Goal: Check status: Check status

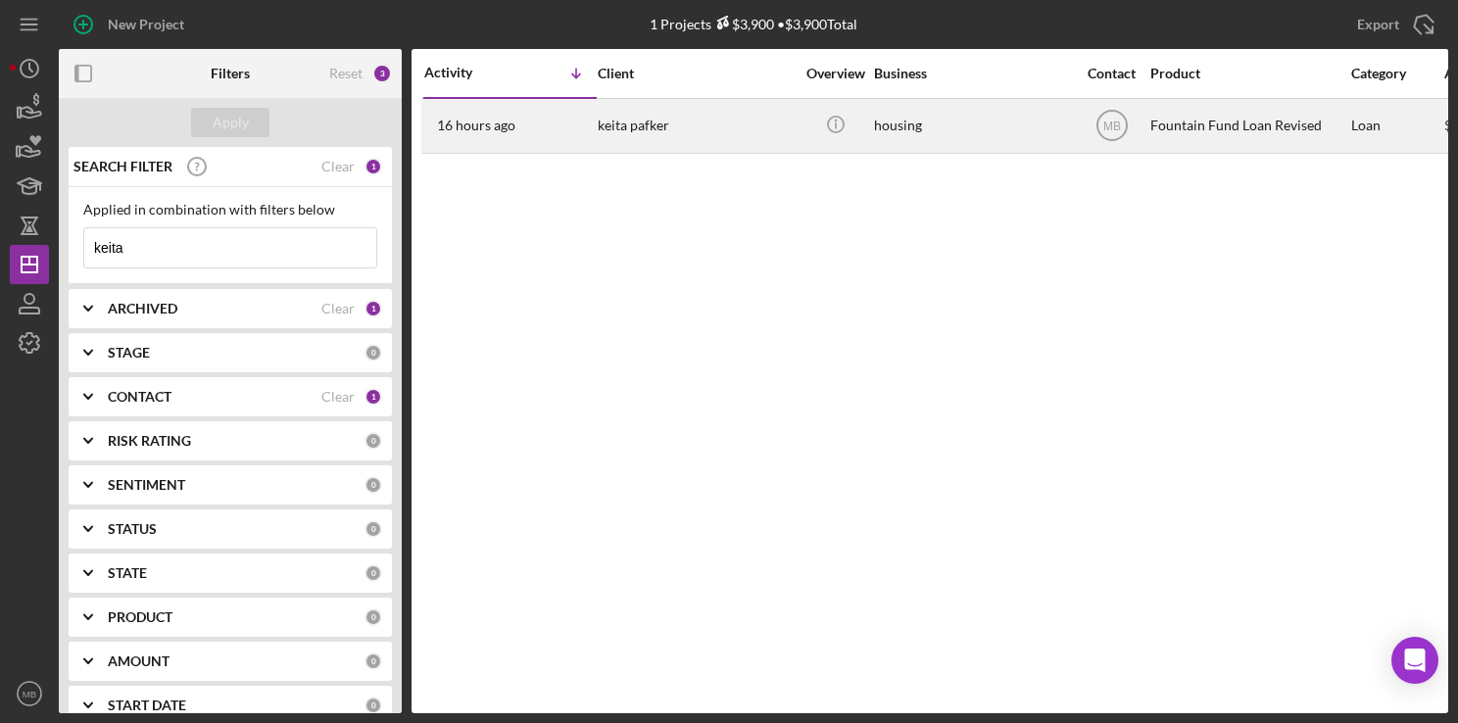
click at [721, 133] on div "keita pafker" at bounding box center [696, 126] width 196 height 52
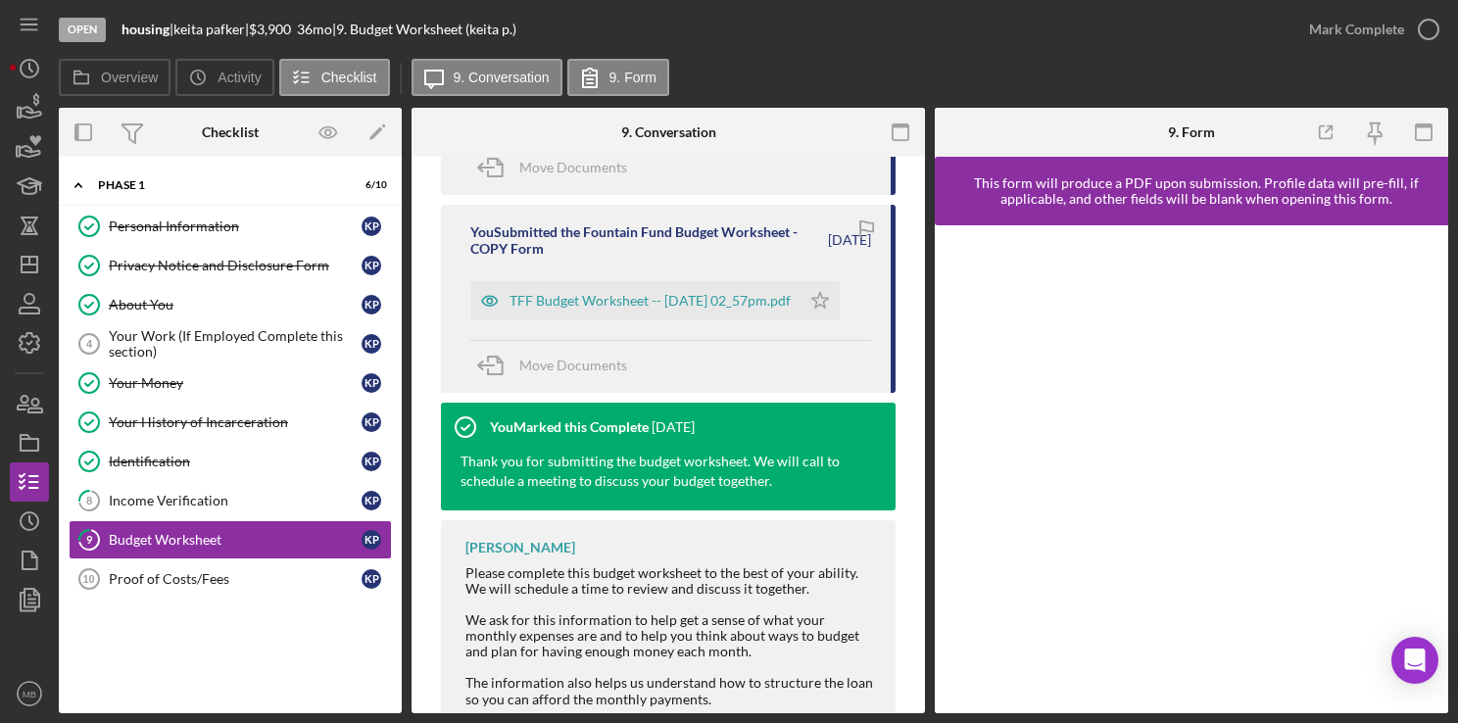
scroll to position [1297, 0]
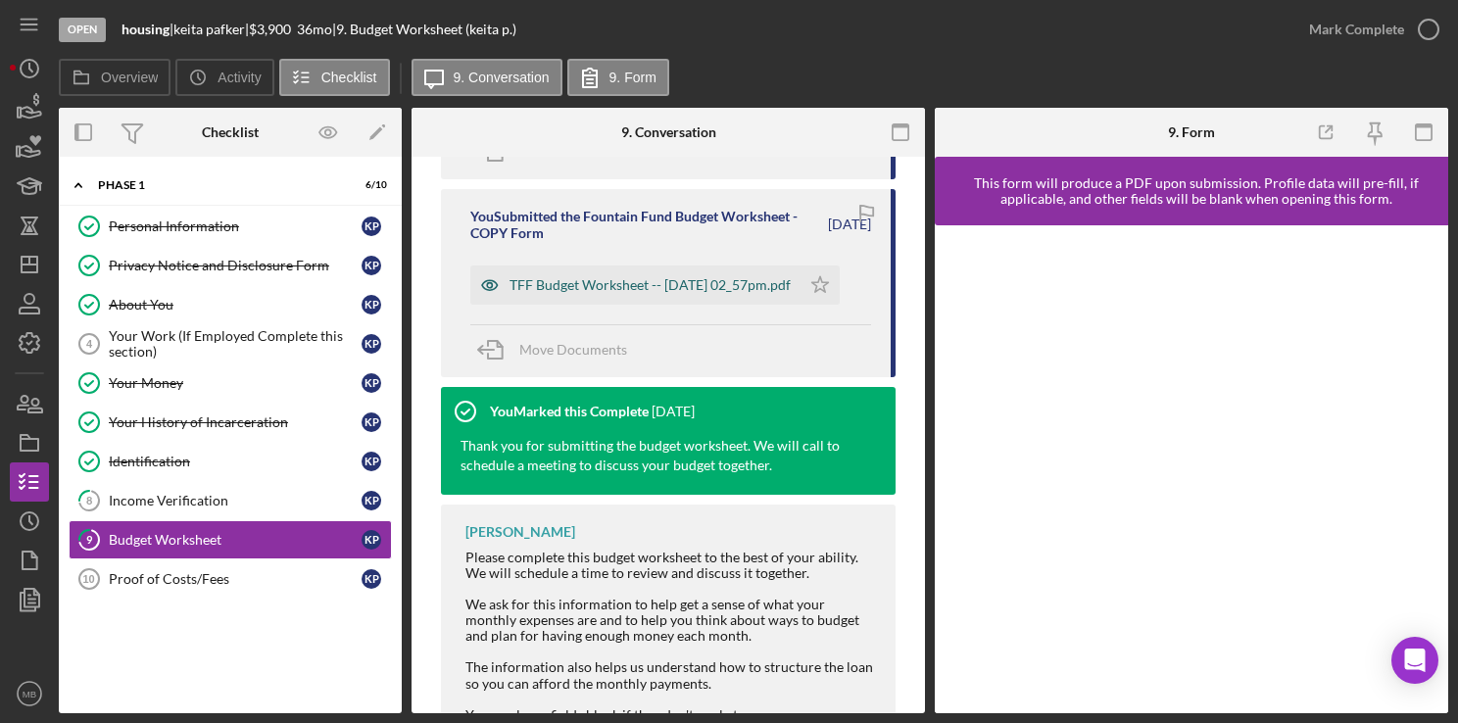
click at [658, 302] on div "TFF Budget Worksheet -- 2025-08-21 02_57pm.pdf" at bounding box center [635, 285] width 330 height 39
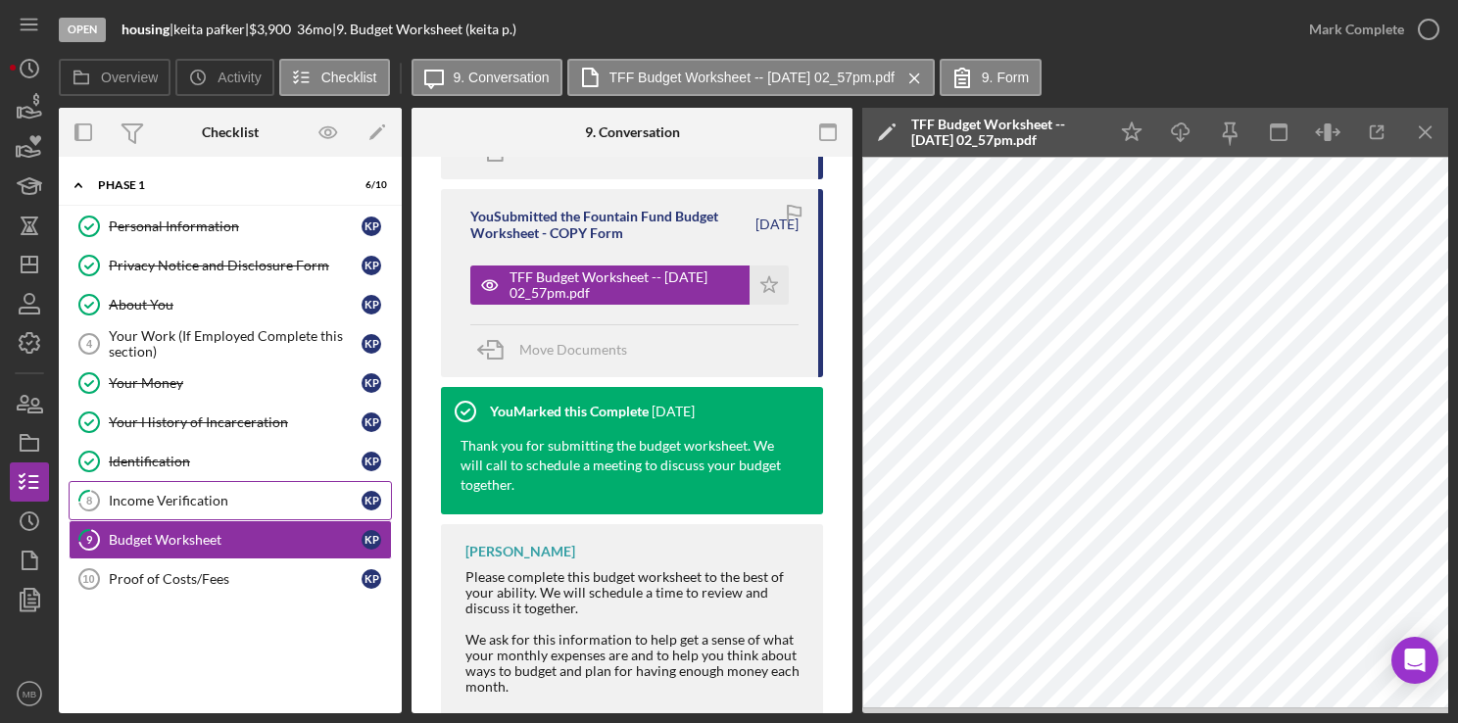
click at [186, 511] on link "8 Income Verification k p" at bounding box center [230, 500] width 323 height 39
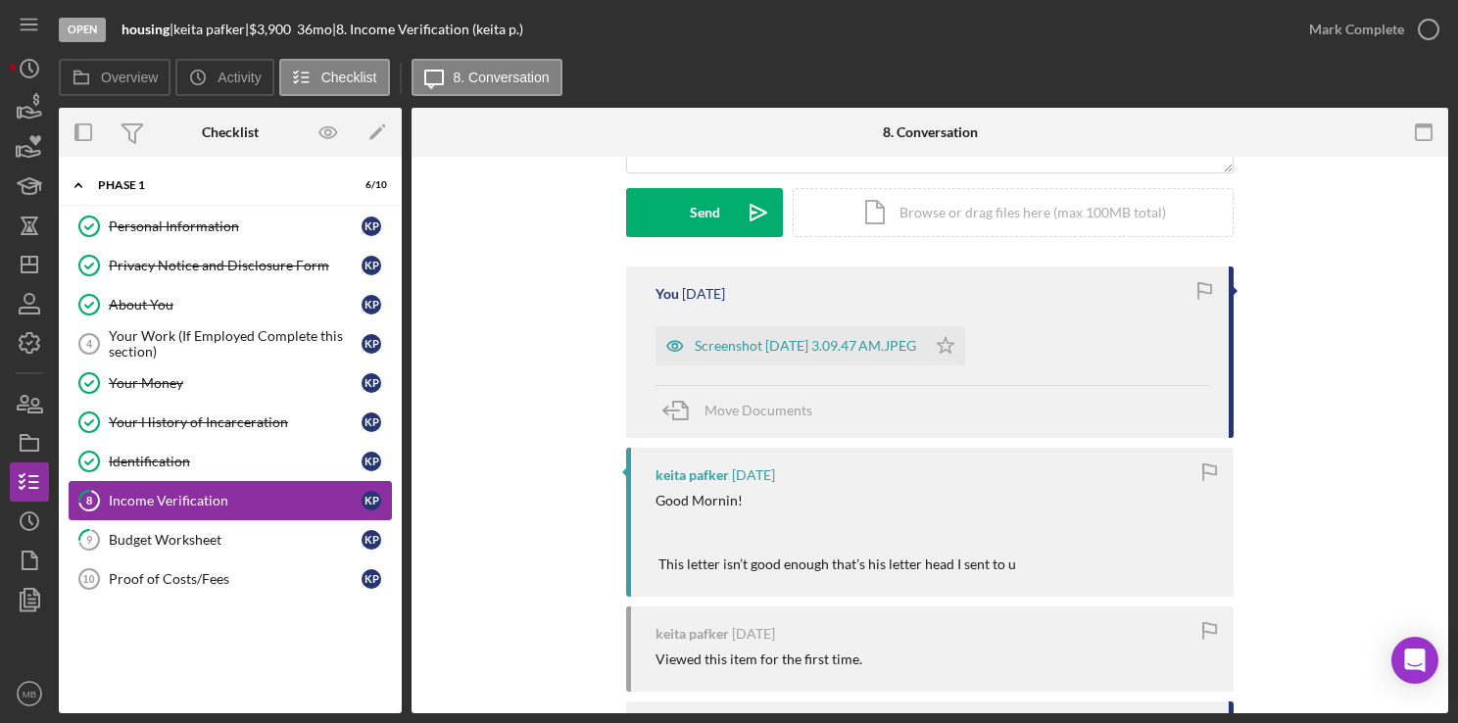
scroll to position [257, 0]
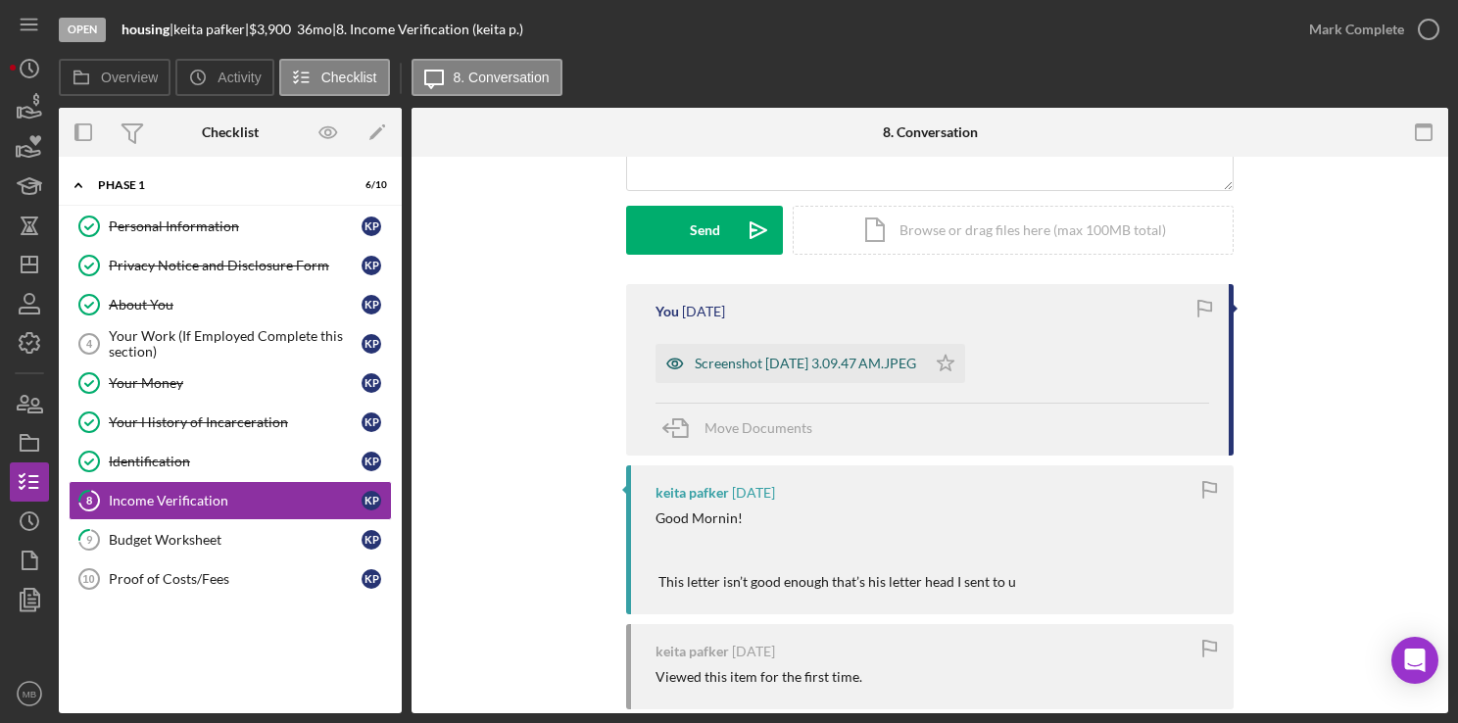
click at [897, 365] on div "Screenshot 2025-08-29 at 3.09.47 AM.JPEG" at bounding box center [805, 364] width 221 height 16
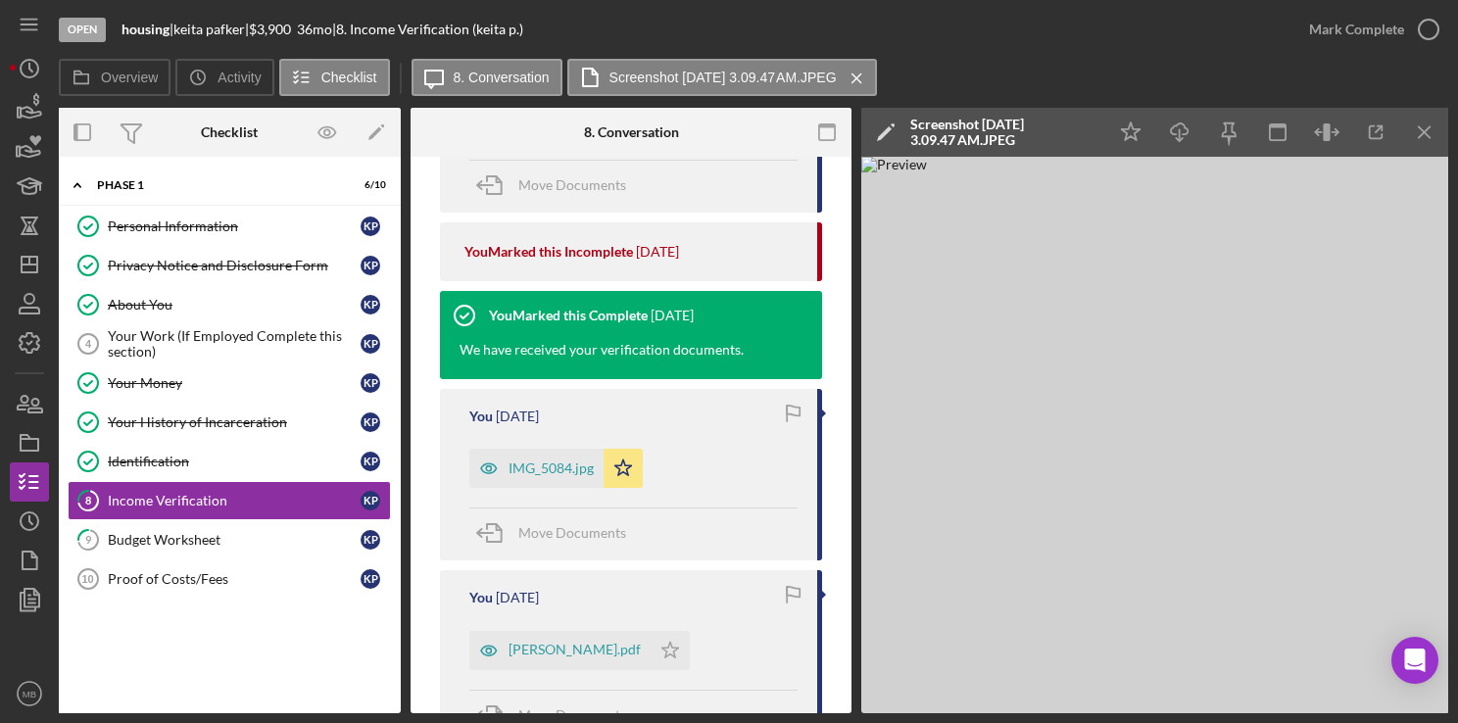
scroll to position [923, 0]
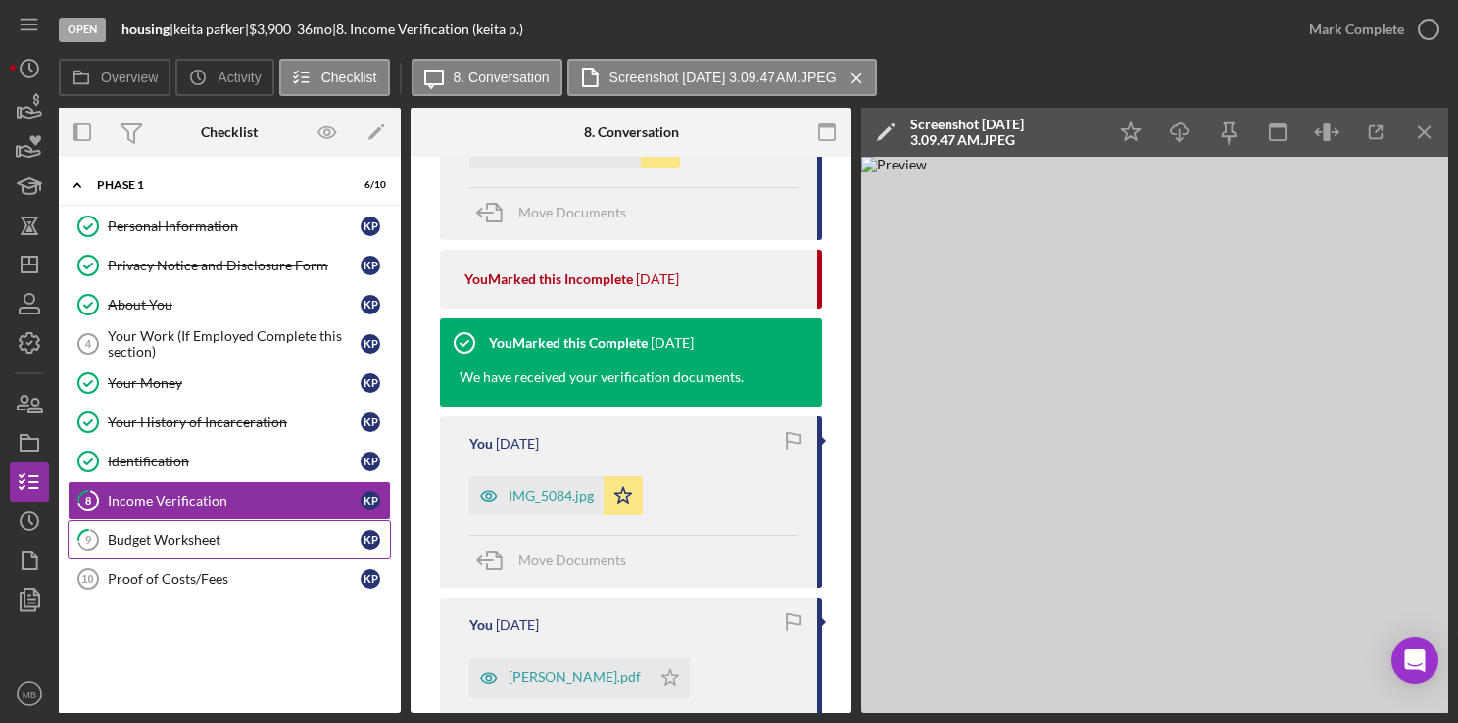
click at [179, 542] on div "Budget Worksheet" at bounding box center [234, 540] width 253 height 16
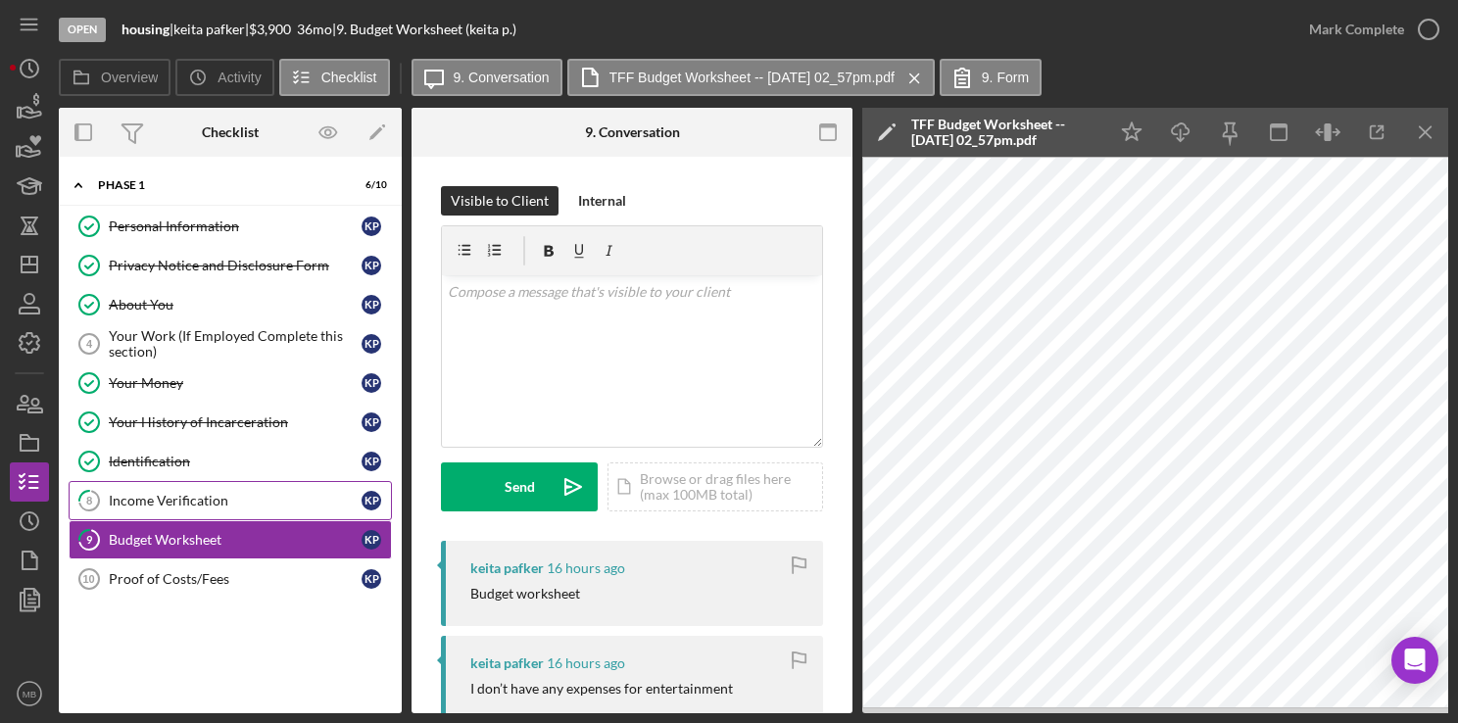
click at [192, 499] on div "Income Verification" at bounding box center [235, 501] width 253 height 16
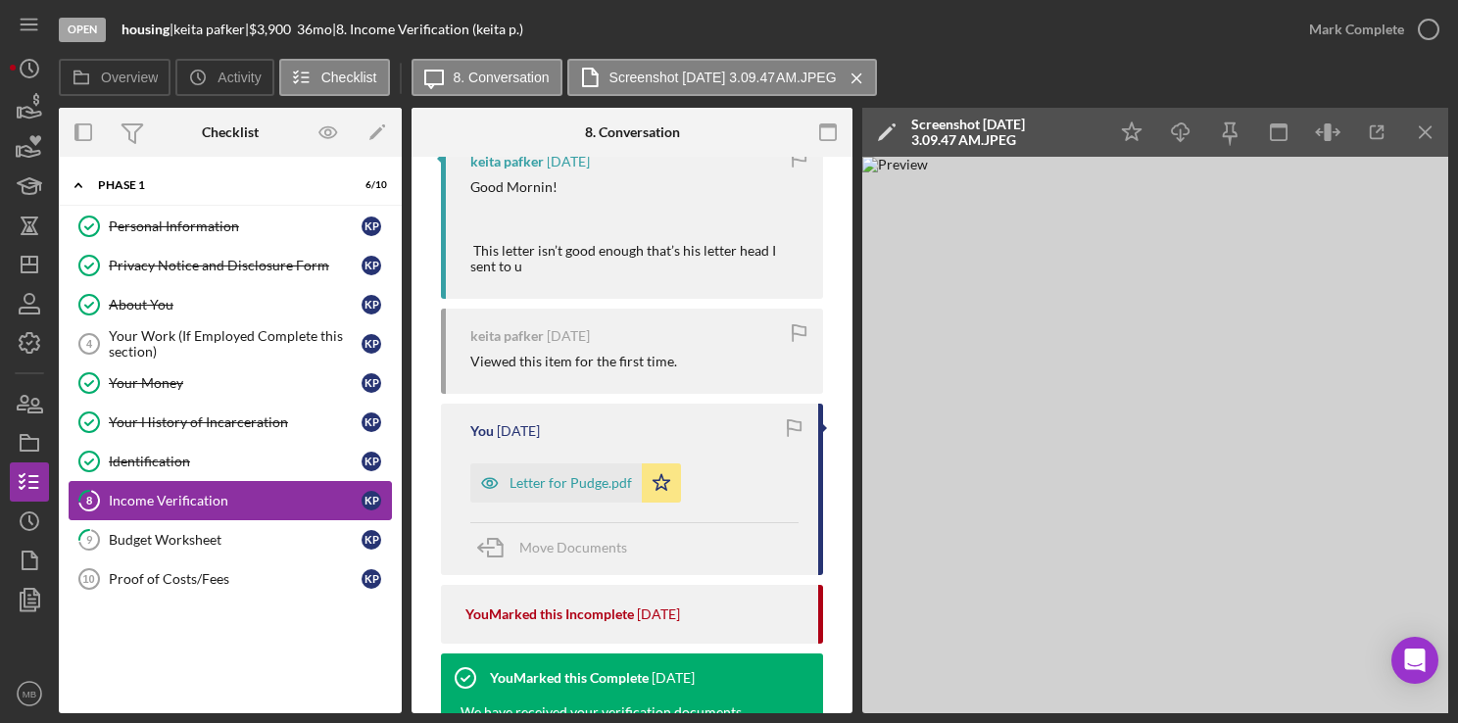
scroll to position [596, 0]
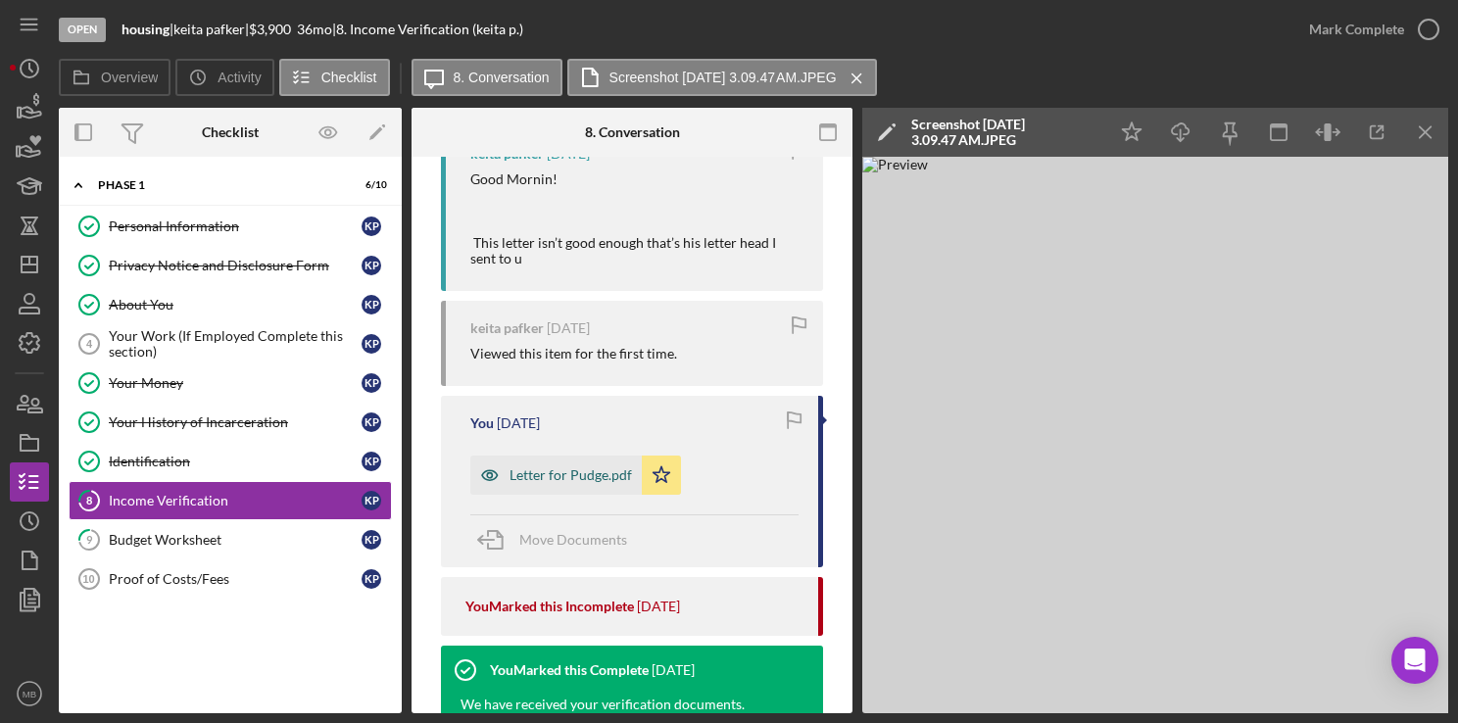
click at [591, 475] on div "Letter for Pudge.pdf" at bounding box center [571, 475] width 122 height 16
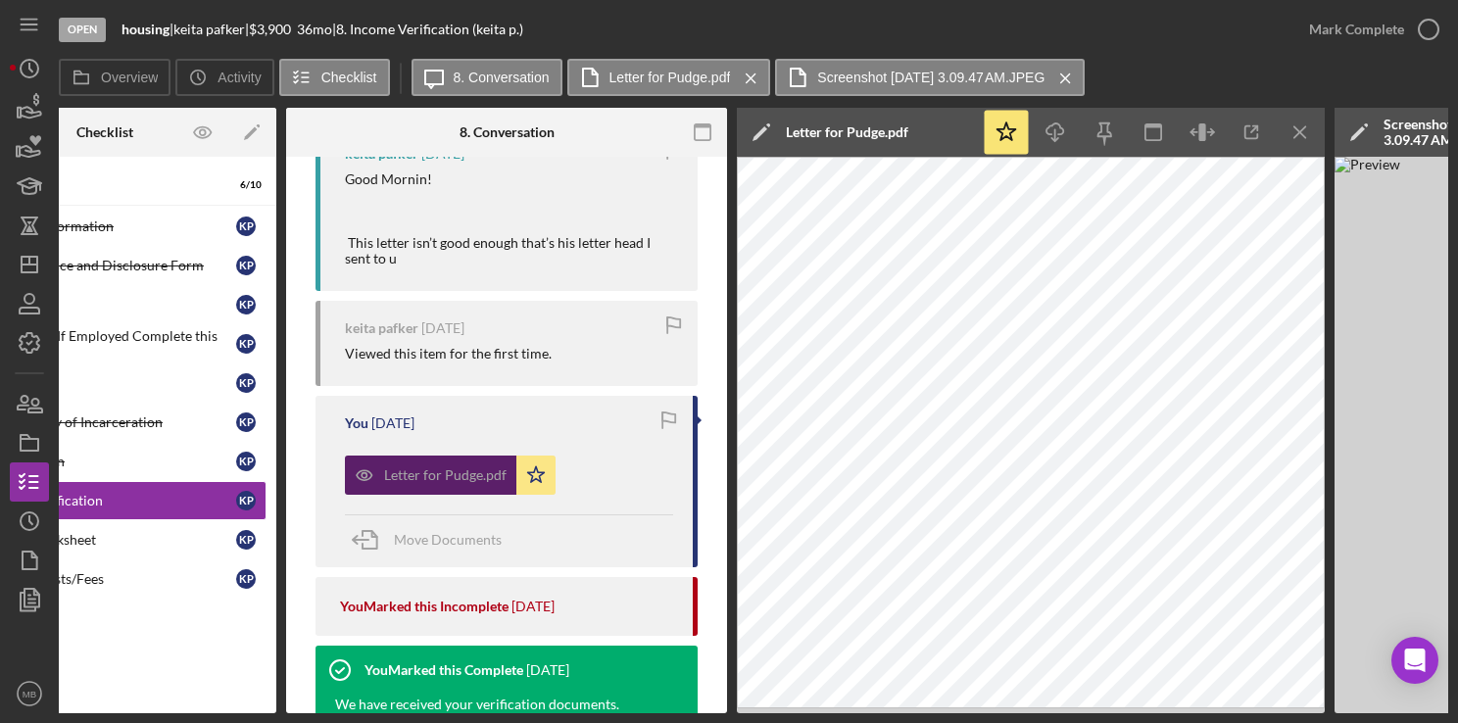
scroll to position [0, 0]
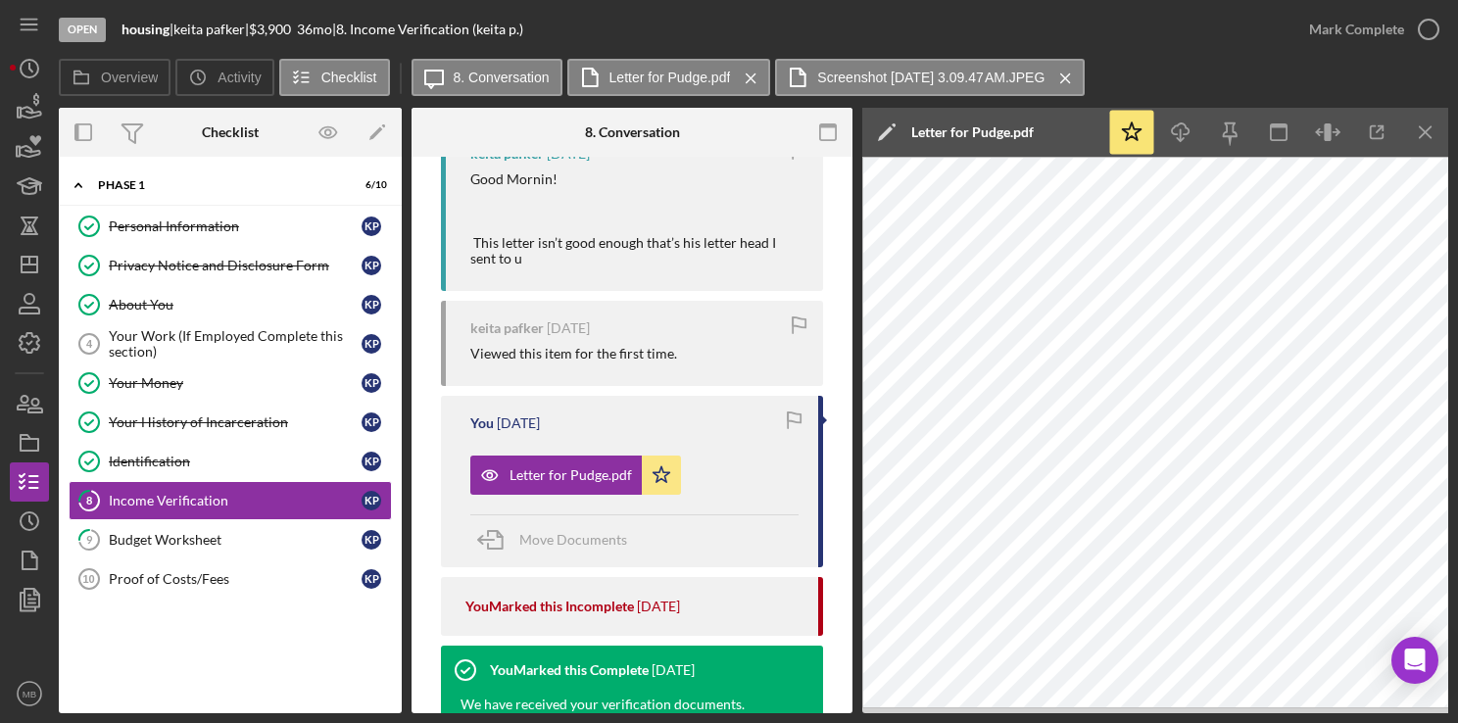
click at [767, 434] on div "You 2 weeks ago Letter for Pudge.pdf Icon/Star Move Documents" at bounding box center [632, 481] width 382 height 171
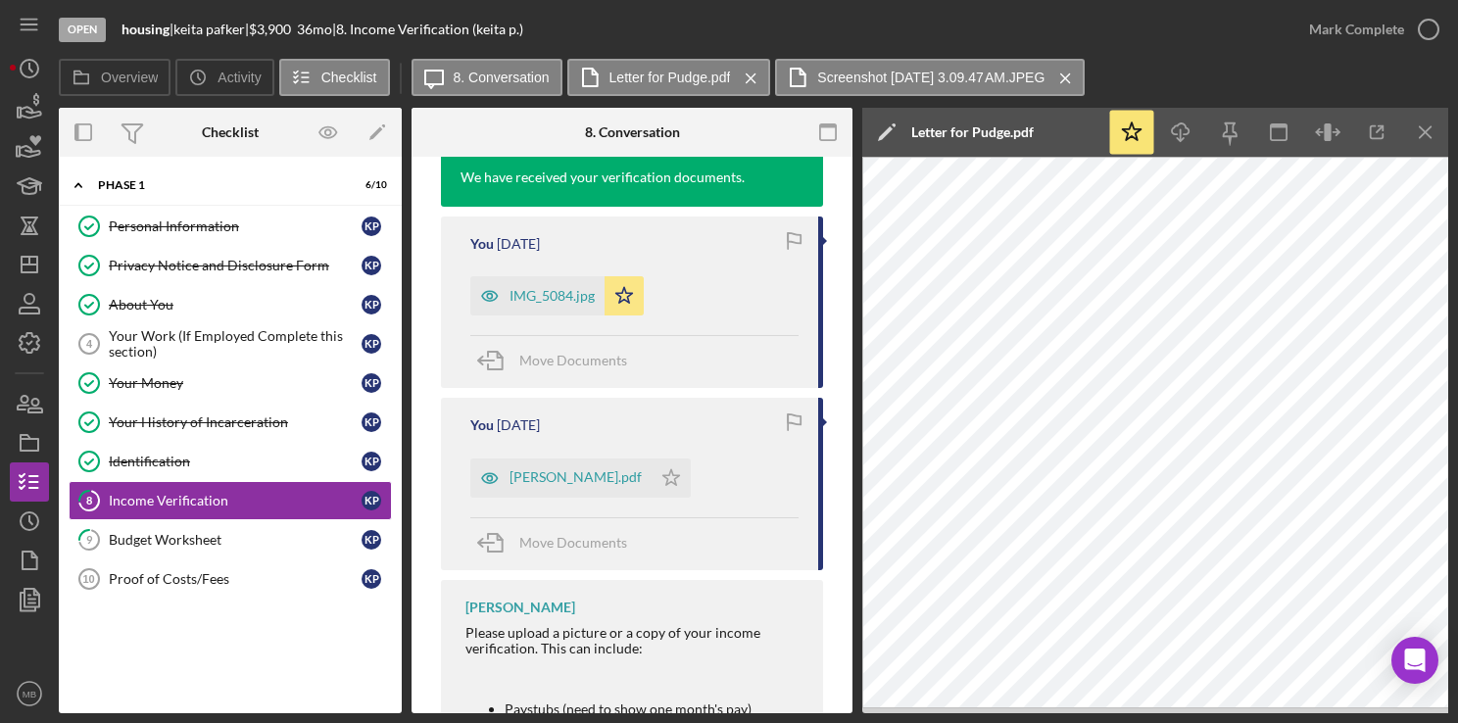
scroll to position [1138, 0]
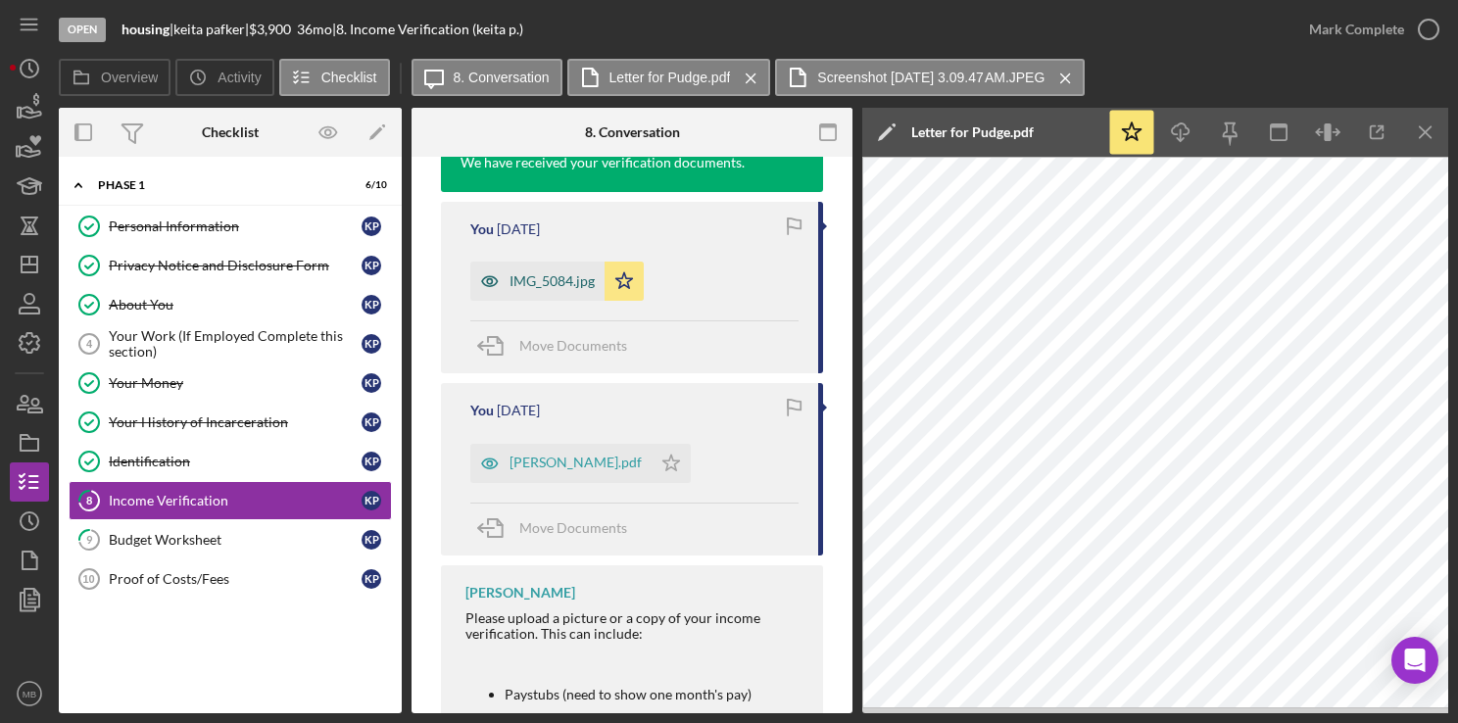
click at [551, 278] on div "IMG_5084.jpg" at bounding box center [552, 281] width 85 height 16
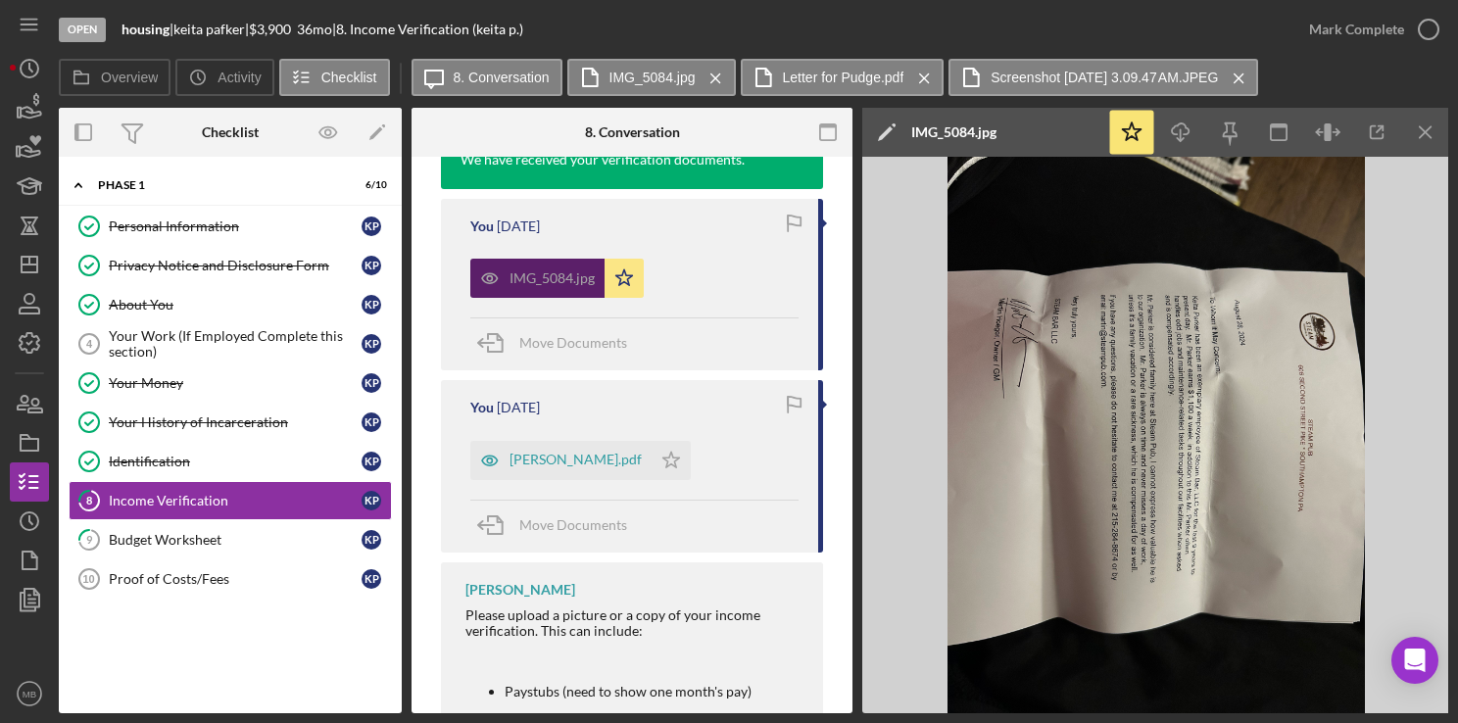
scroll to position [1139, 0]
click at [582, 476] on div "Keita Parker.pdf" at bounding box center [560, 462] width 181 height 39
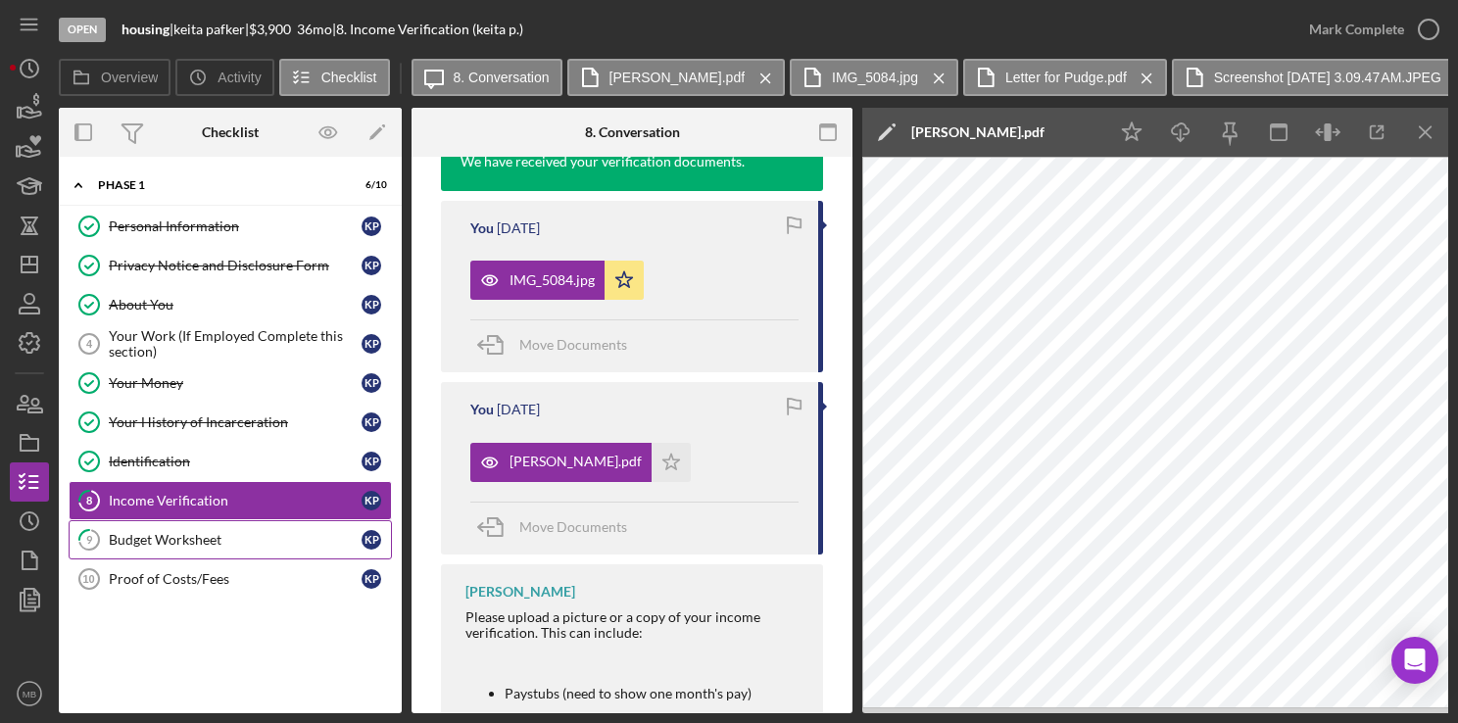
click at [157, 539] on div "Budget Worksheet" at bounding box center [235, 540] width 253 height 16
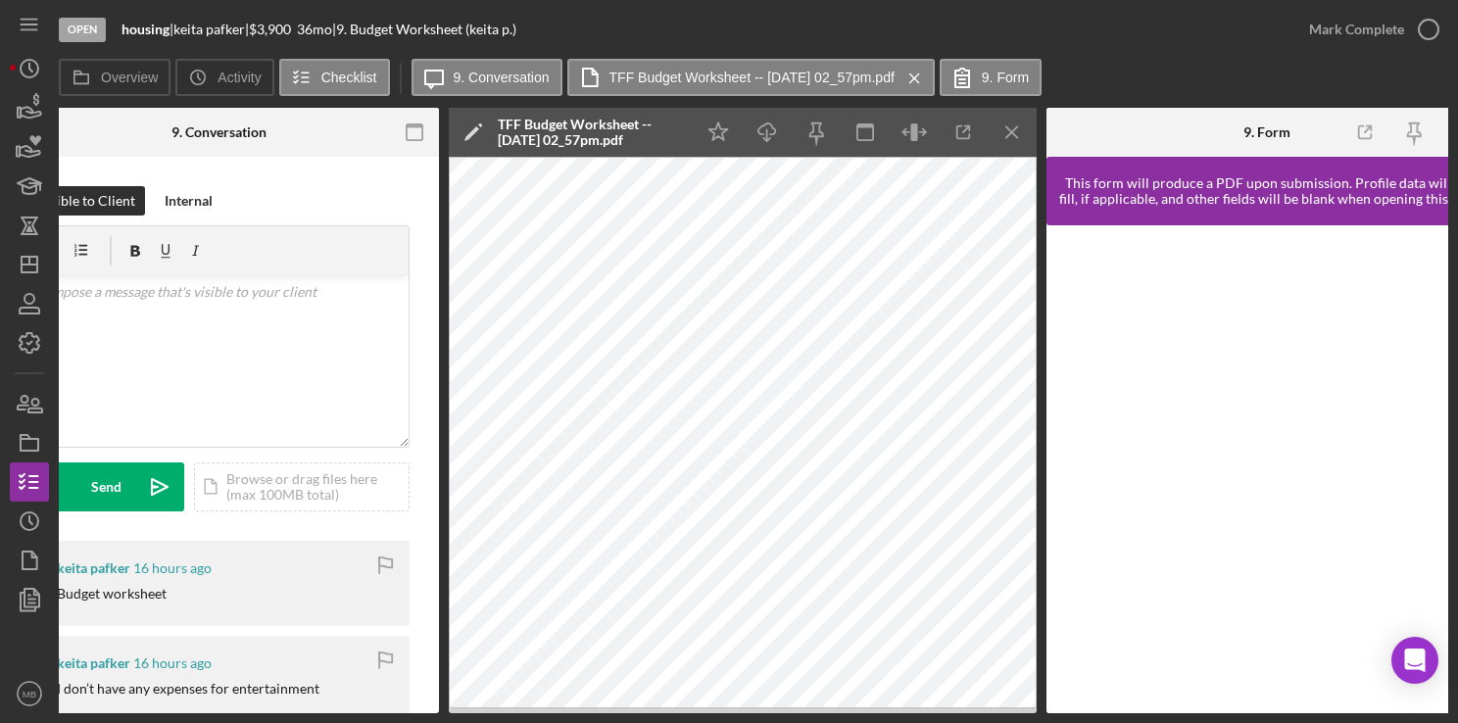
scroll to position [0, 413]
click at [1087, 26] on div "Open housing | keita pafker | $3,900 $3,900 36 mo | 9. Budget Worksheet (keita …" at bounding box center [674, 29] width 1231 height 59
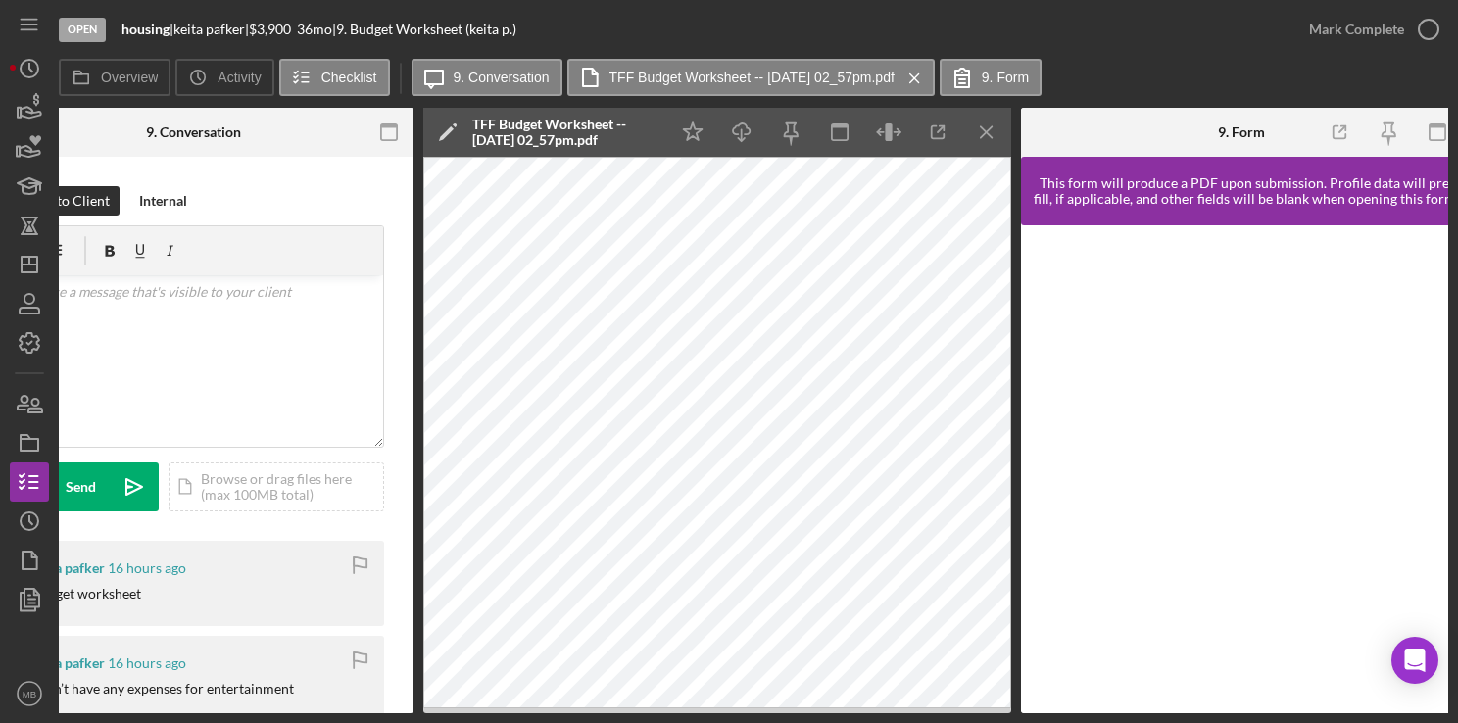
scroll to position [0, 452]
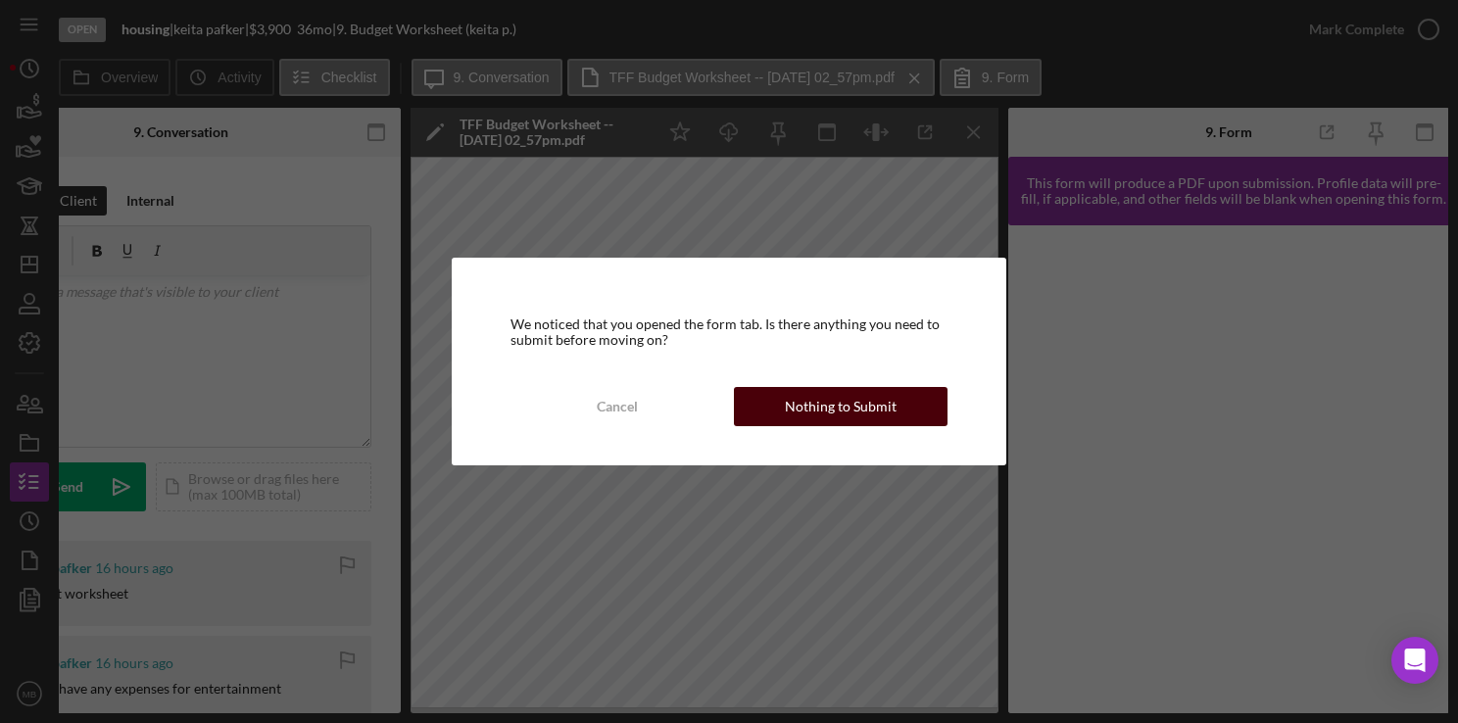
click at [803, 398] on div "Nothing to Submit" at bounding box center [841, 406] width 112 height 39
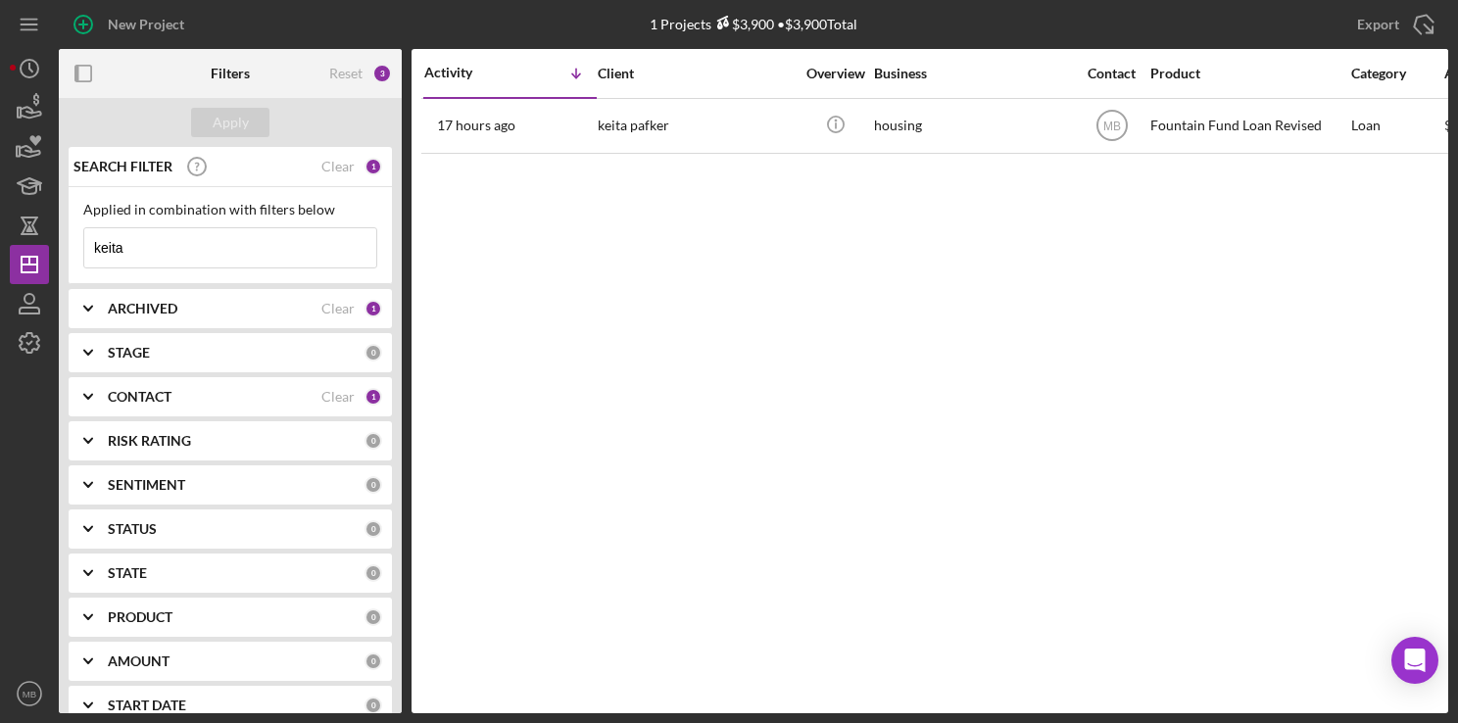
click at [170, 234] on input "keita" at bounding box center [230, 247] width 292 height 39
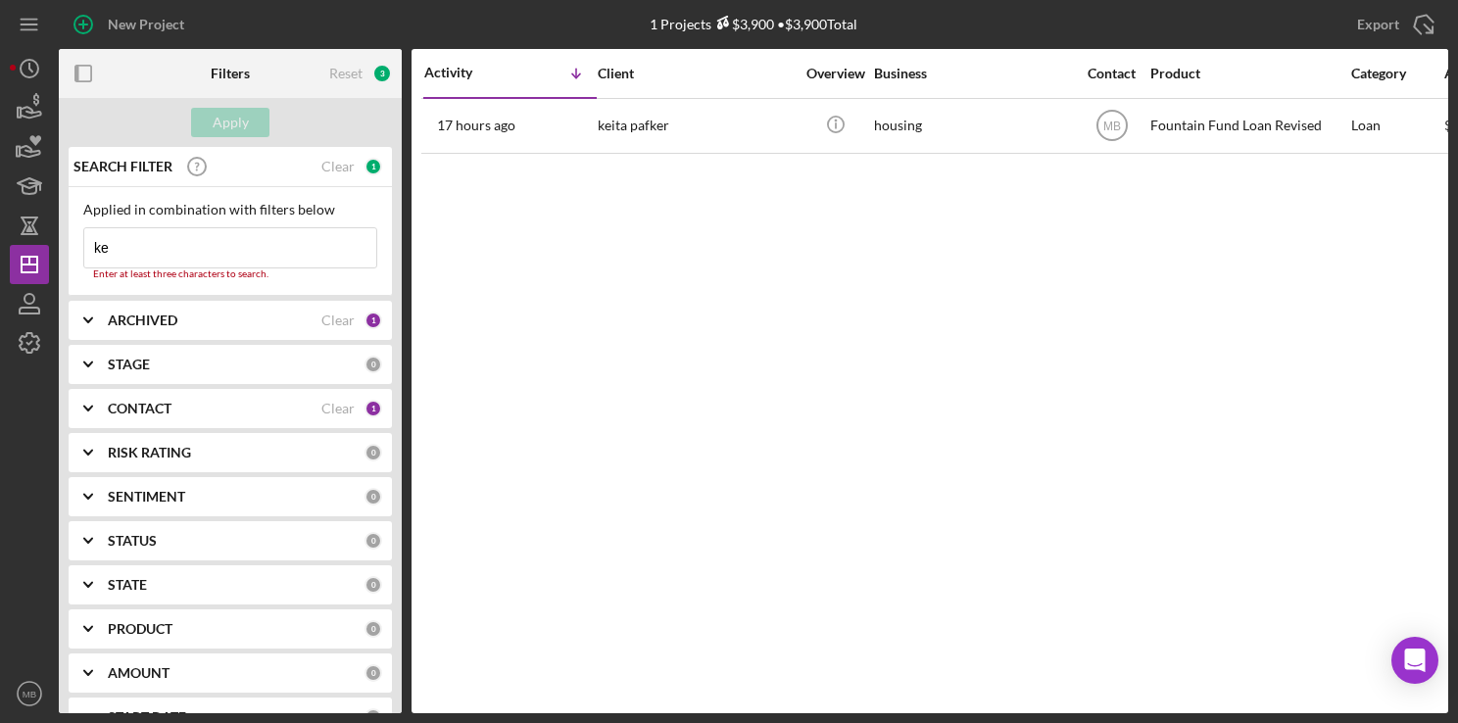
type input "k"
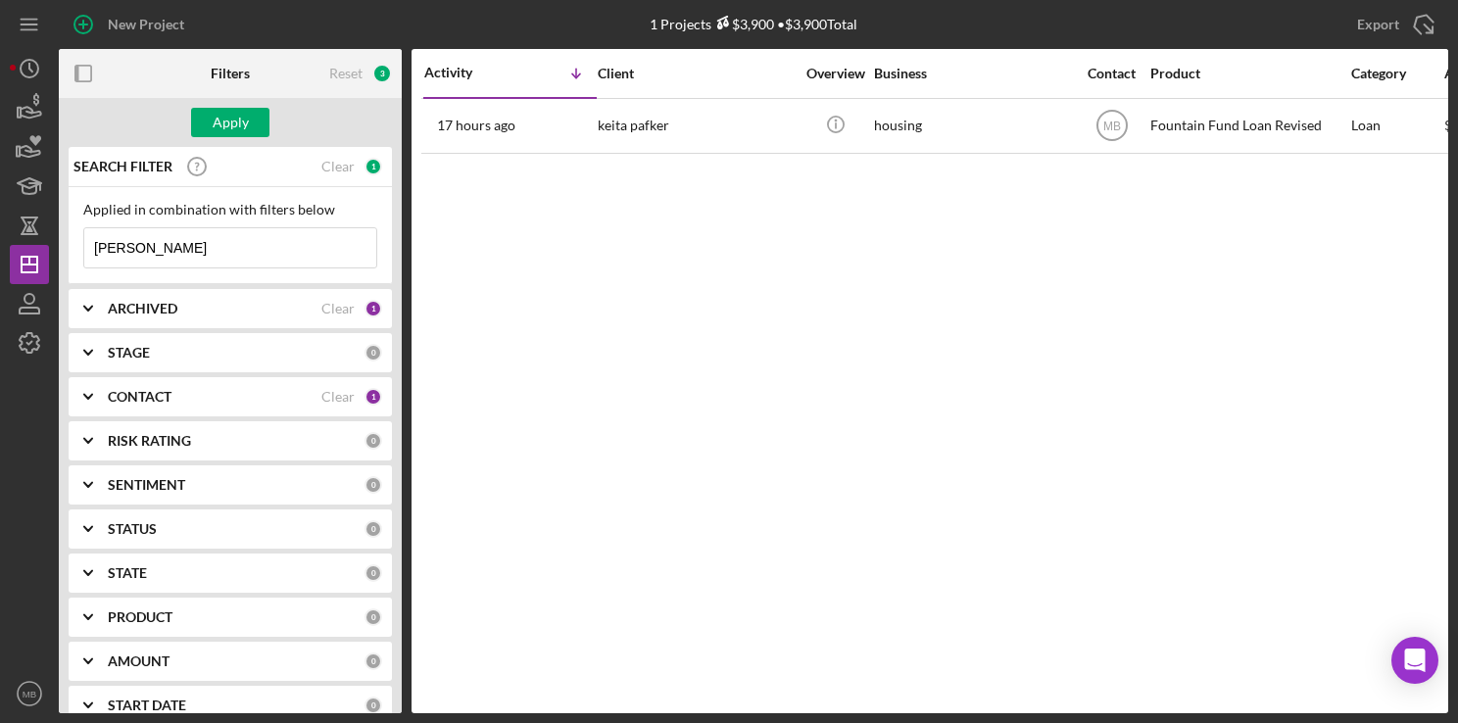
type input "russell"
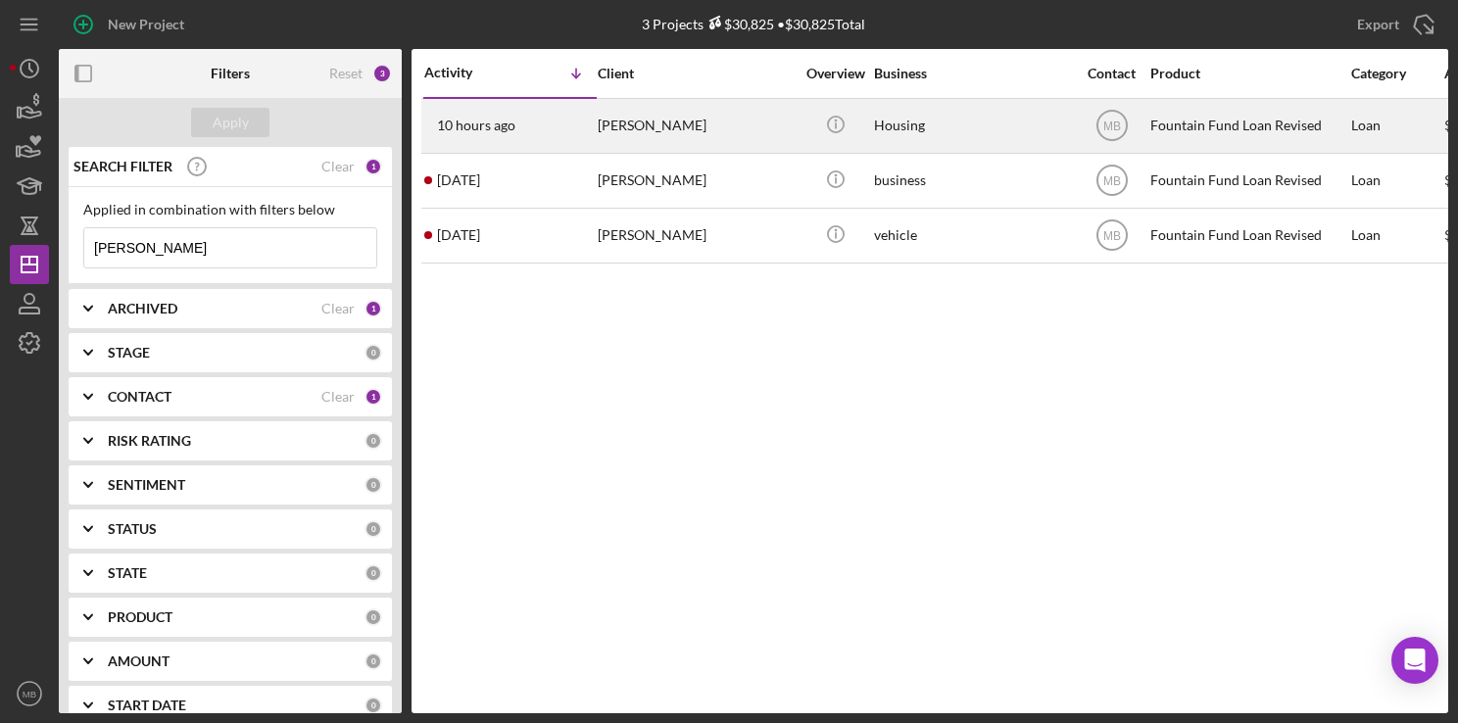
click at [493, 116] on div "10 hours ago Russell Dabney" at bounding box center [509, 126] width 171 height 52
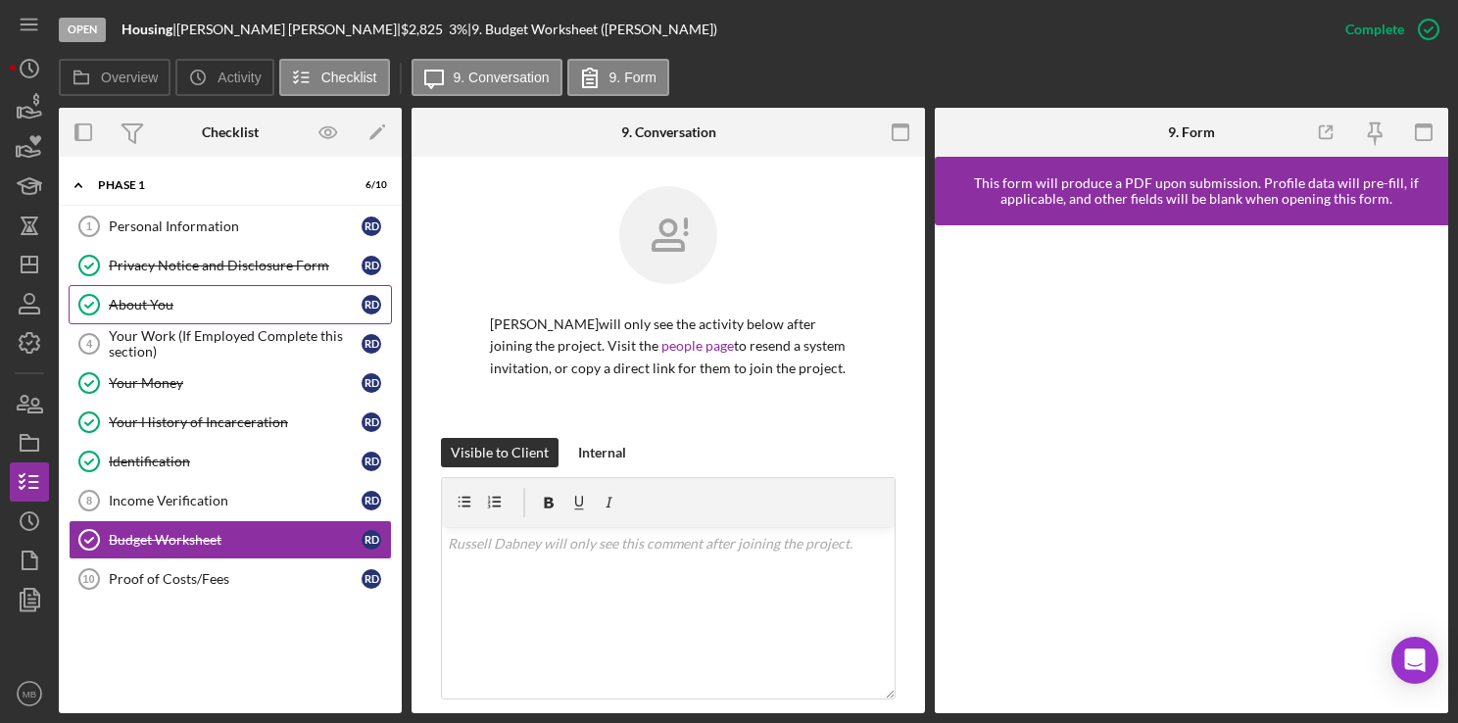
click at [257, 298] on div "About You" at bounding box center [235, 305] width 253 height 16
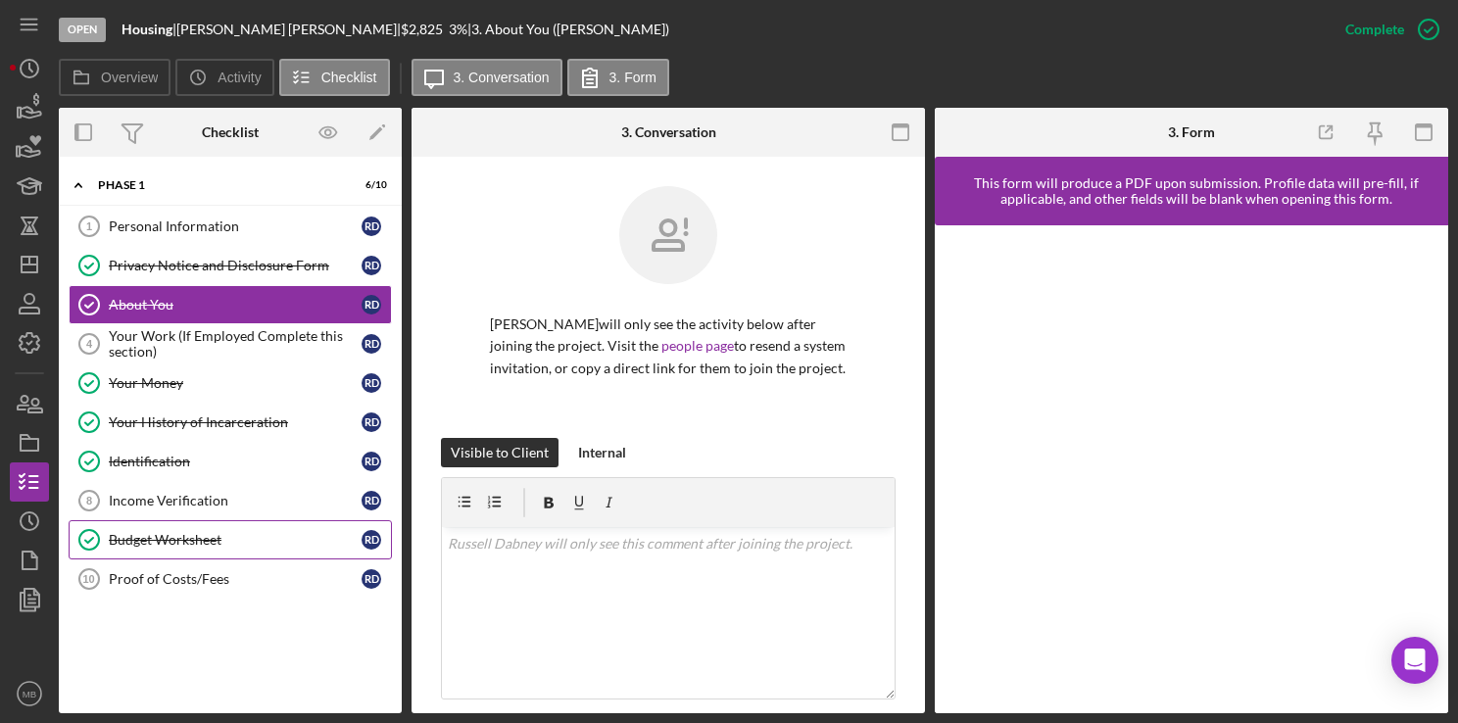
click at [183, 542] on div "Budget Worksheet" at bounding box center [235, 540] width 253 height 16
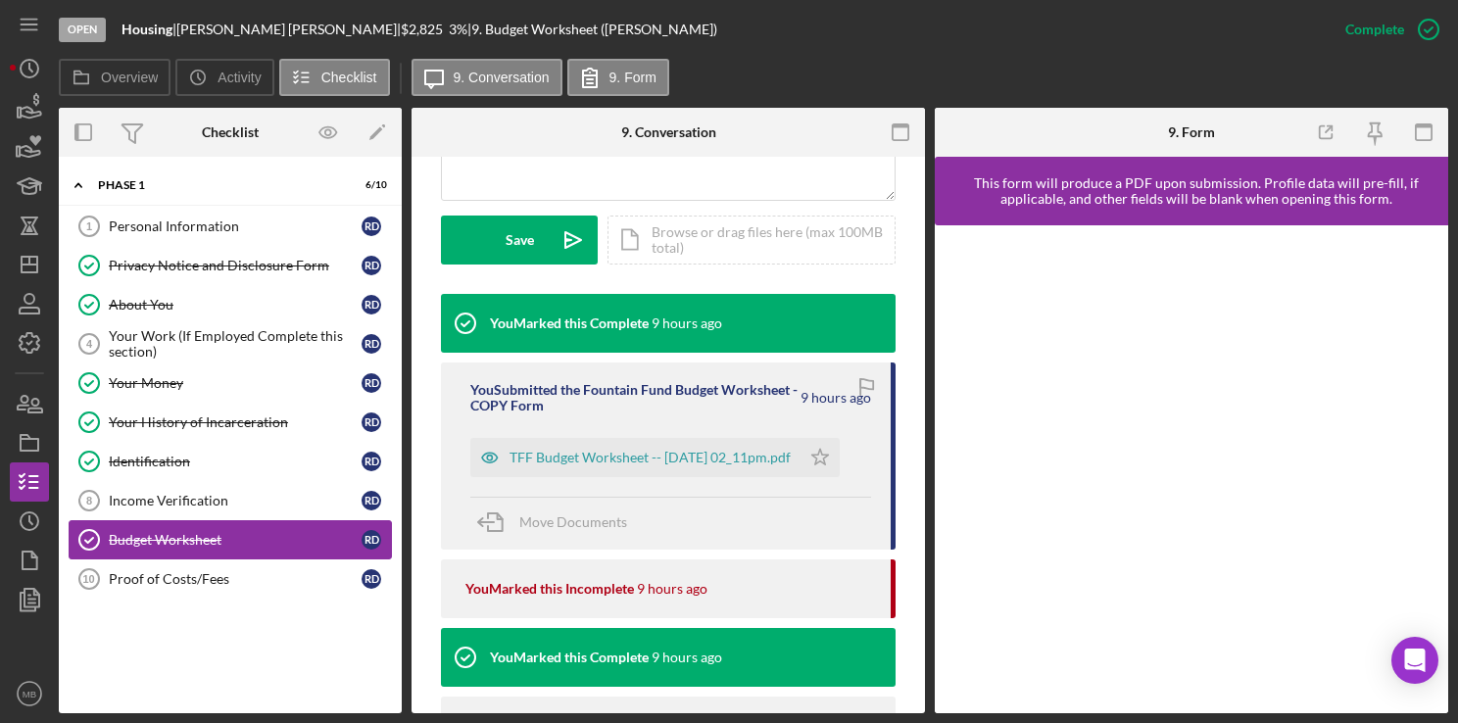
scroll to position [612, 0]
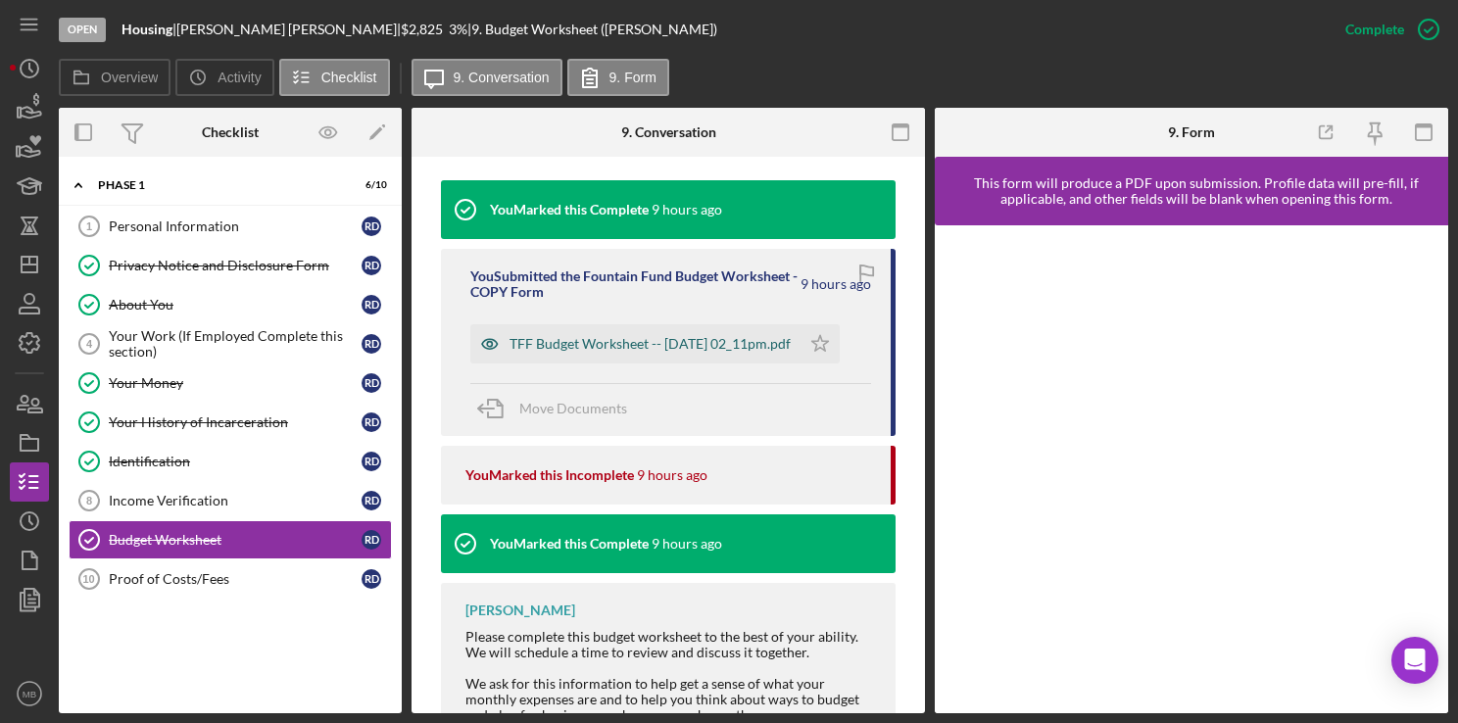
click at [752, 352] on div "TFF Budget Worksheet -- 2025-09-09 02_11pm.pdf" at bounding box center [650, 344] width 281 height 16
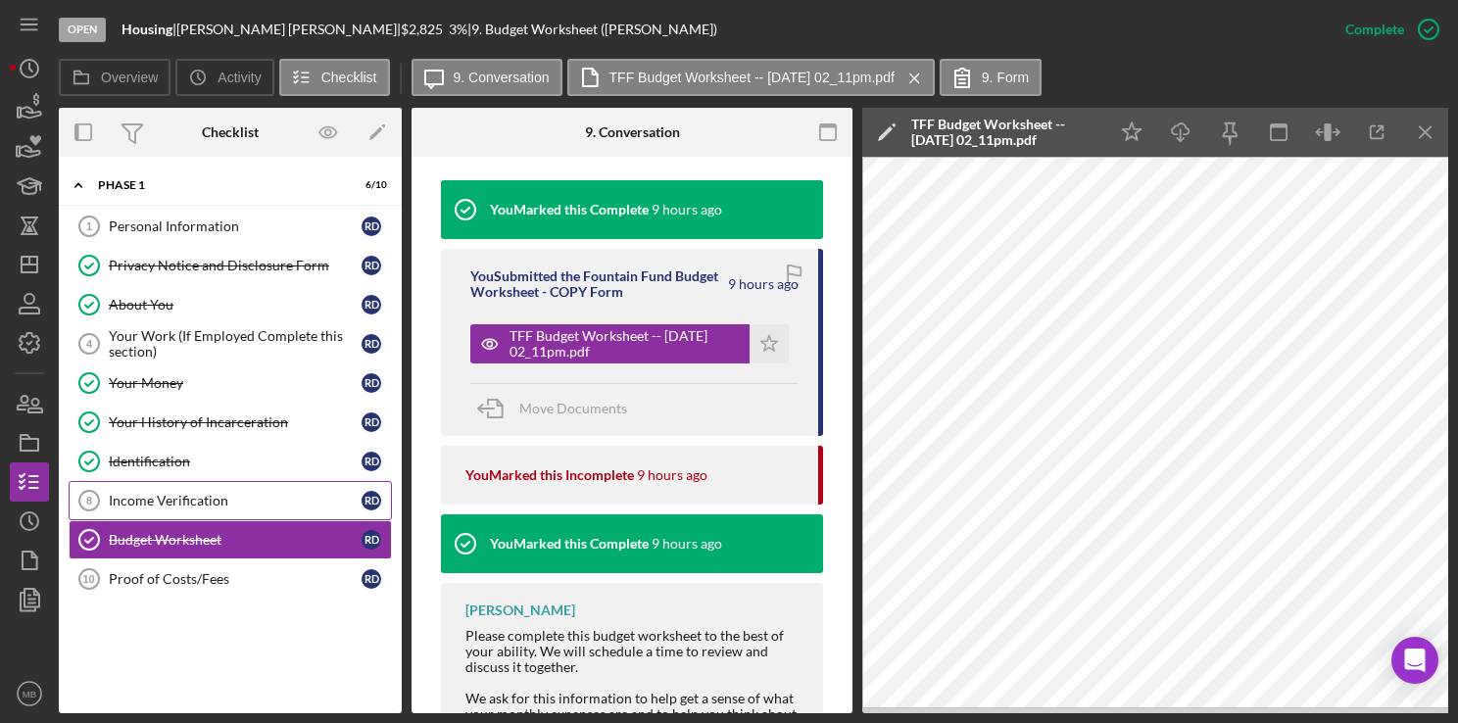
click at [186, 500] on div "Income Verification" at bounding box center [235, 501] width 253 height 16
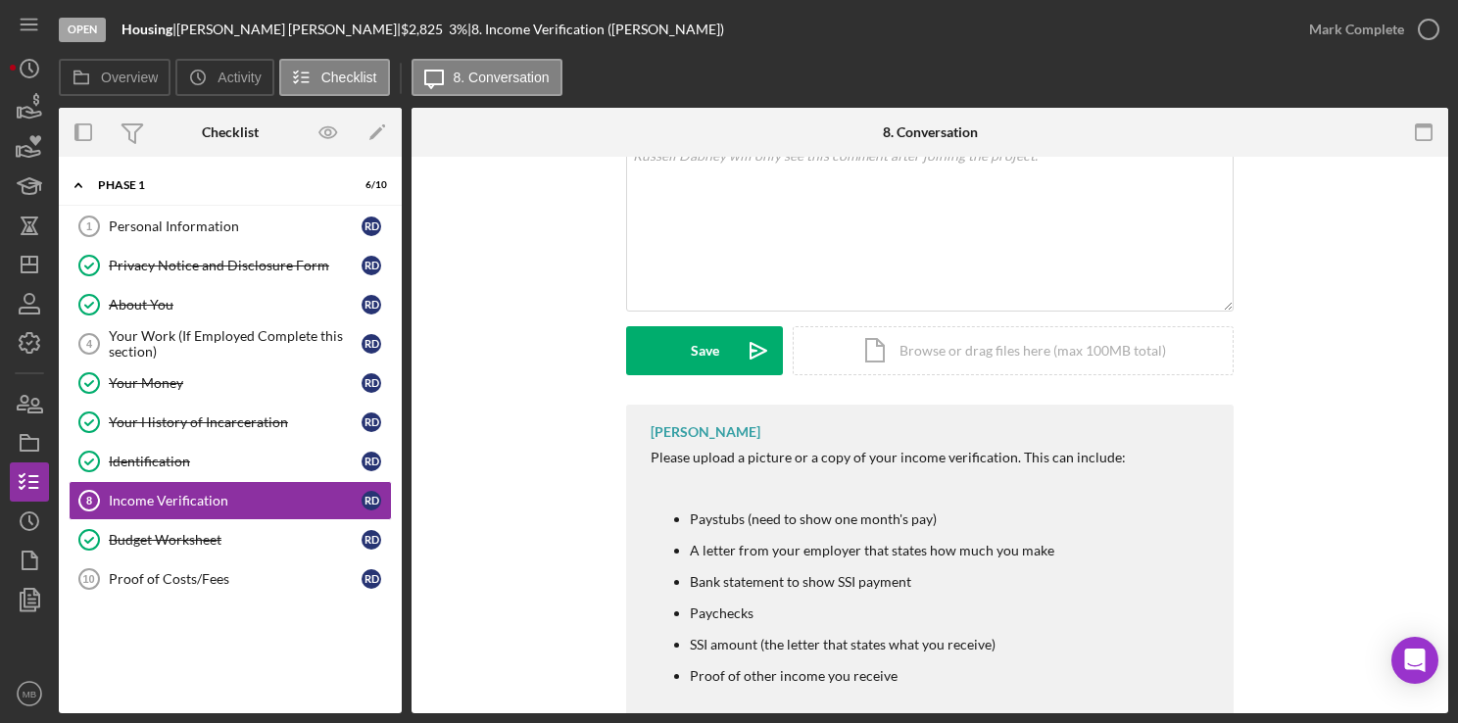
click at [1111, 543] on li "A letter from your employer that states how much you make" at bounding box center [952, 551] width 524 height 16
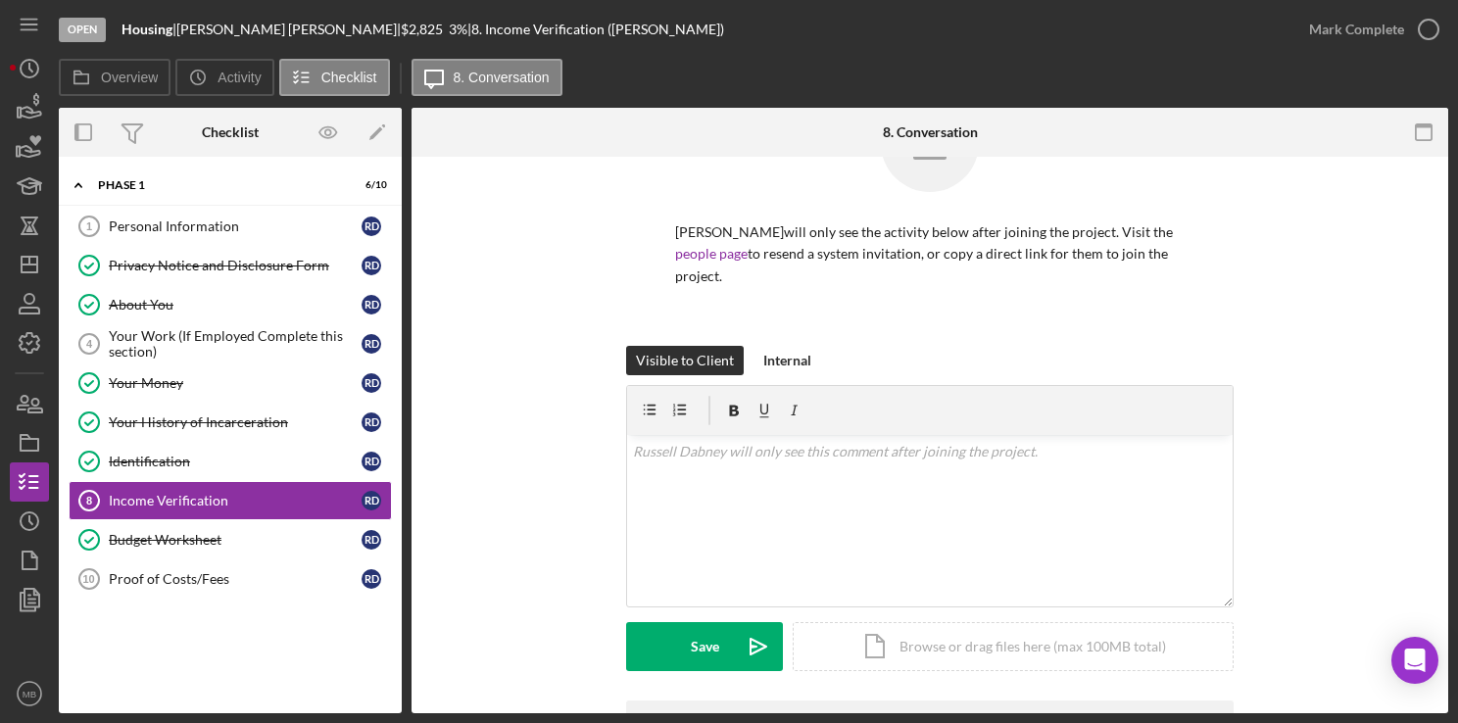
scroll to position [87, 0]
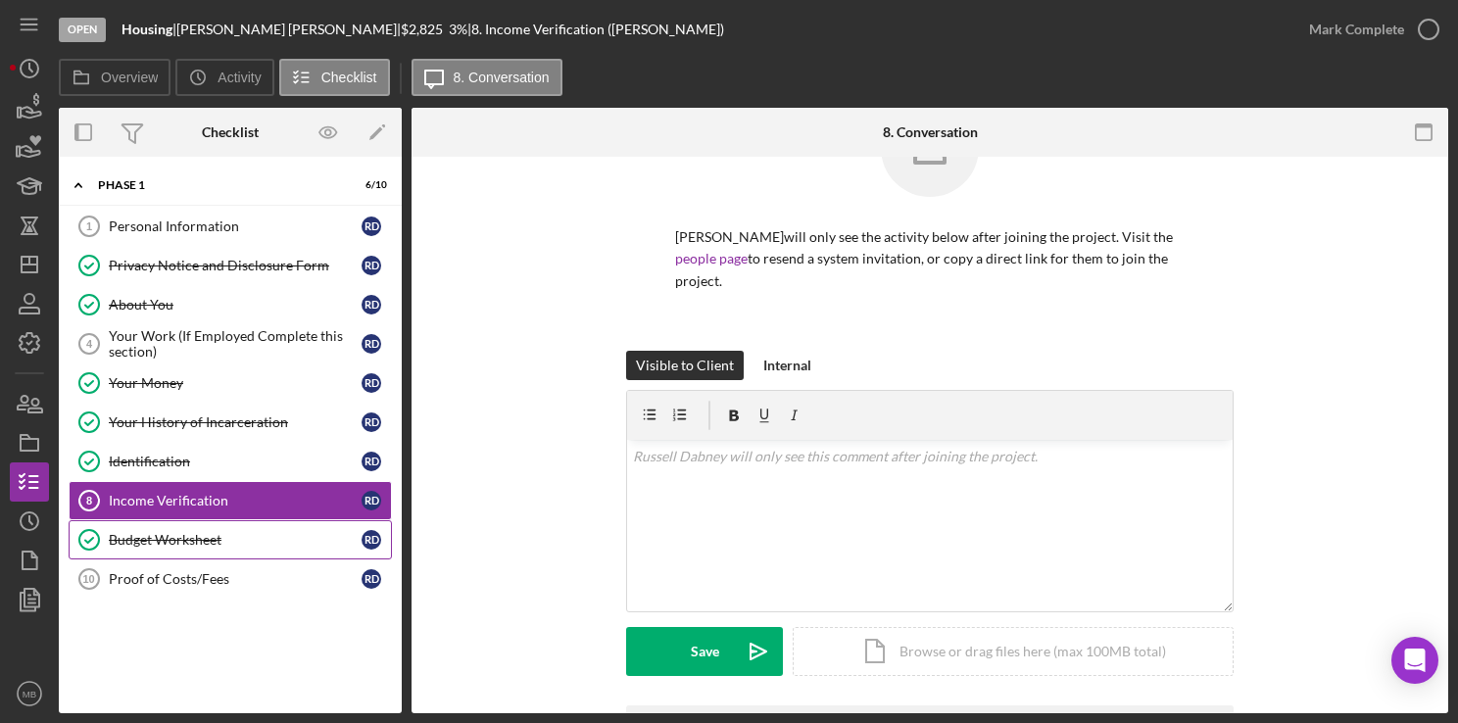
click at [185, 546] on link "Budget Worksheet Budget Worksheet R D" at bounding box center [230, 539] width 323 height 39
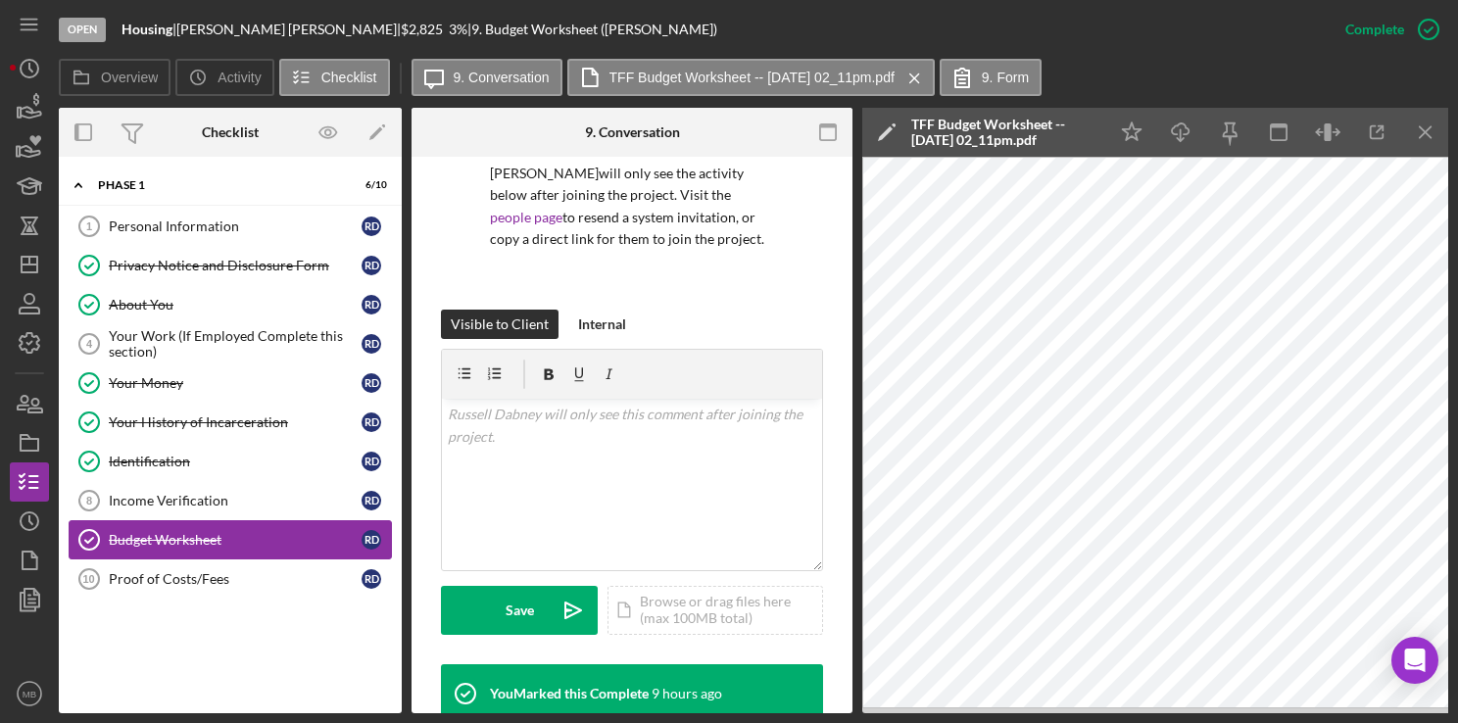
scroll to position [149, 0]
